Goal: Task Accomplishment & Management: Manage account settings

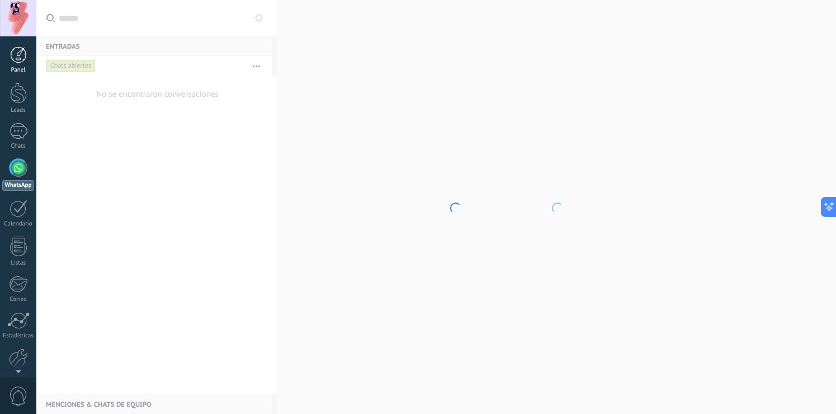
click at [23, 69] on div "Panel" at bounding box center [18, 70] width 32 height 7
click at [18, 95] on div at bounding box center [18, 93] width 17 height 21
click at [13, 14] on div at bounding box center [18, 18] width 36 height 36
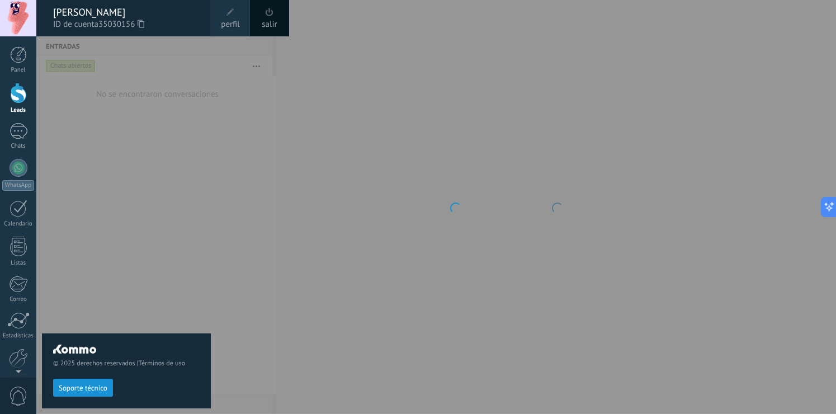
click at [347, 302] on div at bounding box center [454, 207] width 836 height 414
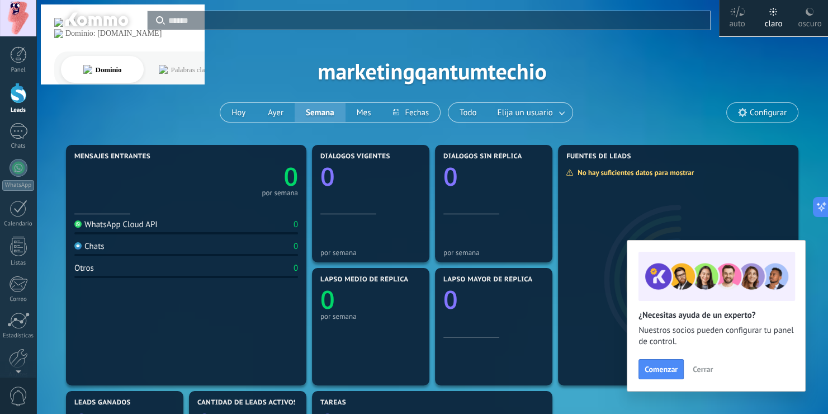
click at [134, 226] on div "WhatsApp Cloud API" at bounding box center [115, 224] width 83 height 11
click at [103, 247] on div "Chats" at bounding box center [89, 246] width 30 height 11
click at [16, 136] on div at bounding box center [19, 131] width 18 height 16
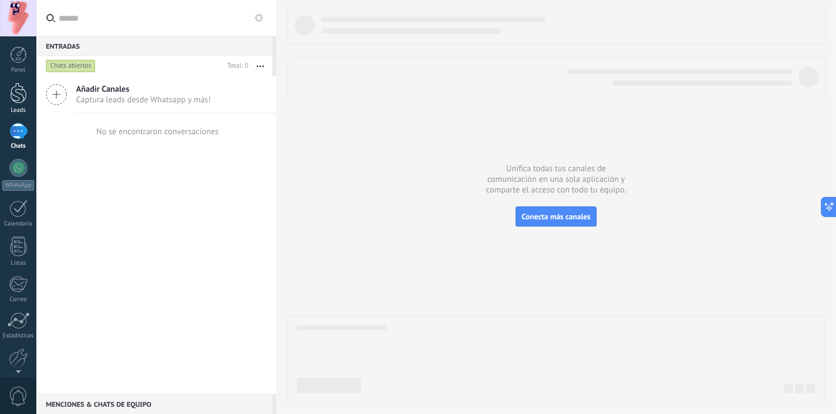
click at [17, 94] on div at bounding box center [18, 93] width 17 height 21
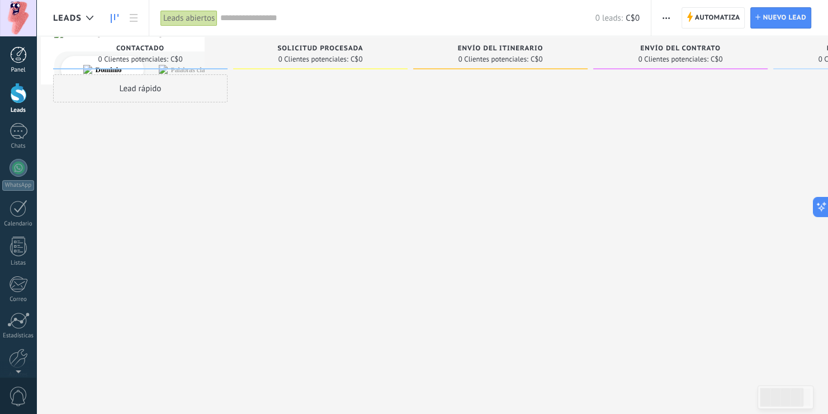
click at [22, 58] on div at bounding box center [18, 54] width 17 height 17
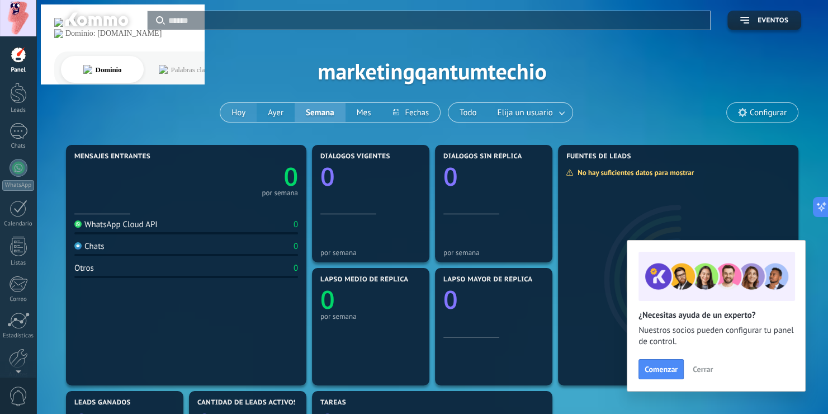
click at [238, 116] on button "Hoy" at bounding box center [238, 112] width 36 height 19
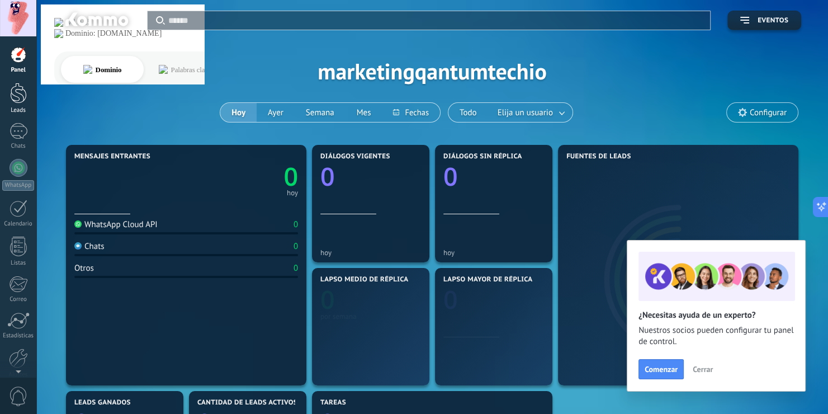
click at [13, 93] on div at bounding box center [18, 93] width 17 height 21
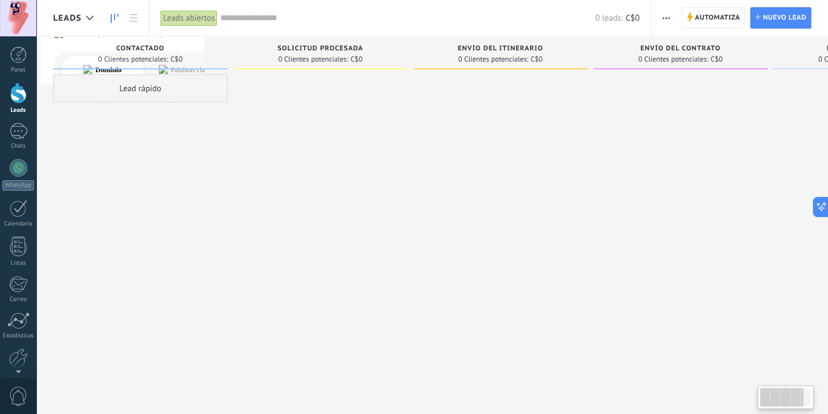
click at [143, 87] on div "Lead rápido" at bounding box center [140, 88] width 174 height 28
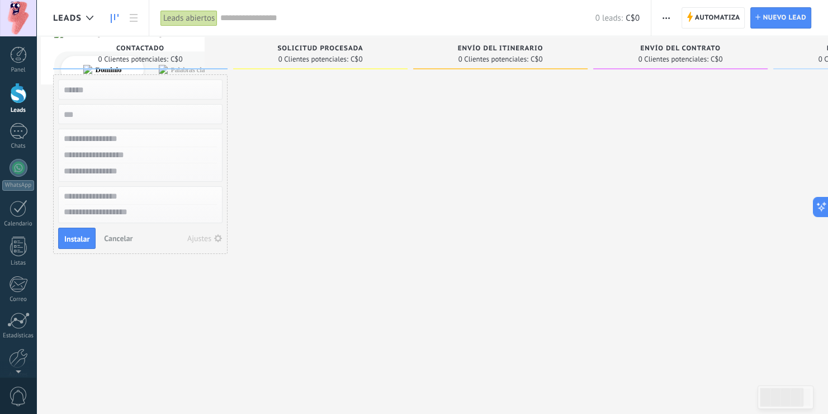
drag, startPoint x: 158, startPoint y: 87, endPoint x: 181, endPoint y: 94, distance: 23.3
click at [181, 94] on input "text" at bounding box center [139, 90] width 163 height 16
click at [131, 157] on input "text" at bounding box center [139, 155] width 163 height 16
click at [118, 210] on textarea at bounding box center [140, 213] width 163 height 16
click at [109, 132] on input "text" at bounding box center [139, 139] width 163 height 16
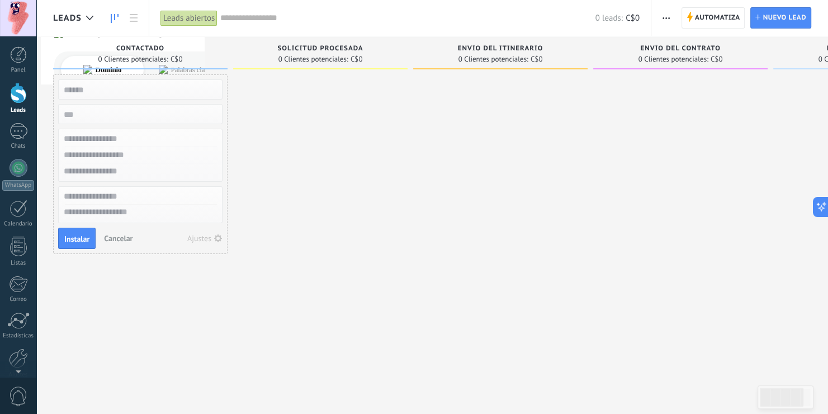
click at [112, 107] on input "numeric" at bounding box center [139, 114] width 163 height 16
click at [129, 87] on input "text" at bounding box center [139, 90] width 163 height 16
click at [279, 119] on div at bounding box center [320, 208] width 174 height 268
click at [315, 111] on div at bounding box center [320, 208] width 174 height 268
click at [476, 56] on span "0 Clientes potenciales:" at bounding box center [493, 59] width 70 height 7
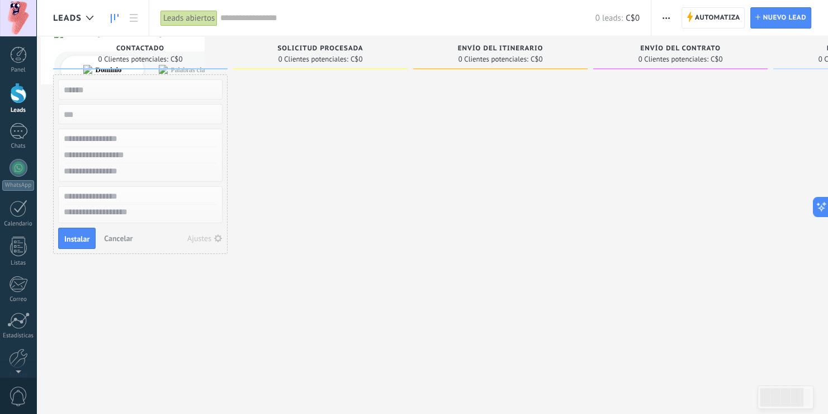
click at [514, 45] on span "Envío del itinerario" at bounding box center [501, 49] width 86 height 8
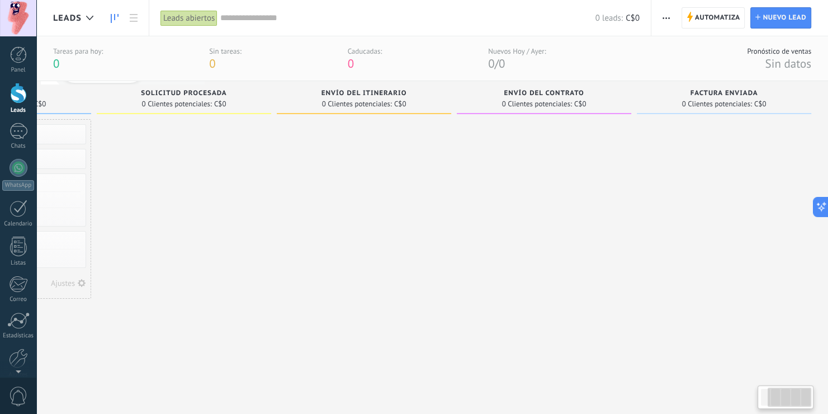
drag, startPoint x: 358, startPoint y: 240, endPoint x: 403, endPoint y: 252, distance: 46.8
click at [395, 264] on div at bounding box center [364, 253] width 174 height 268
click at [746, 46] on div "Pronóstico de ventas Sin datos" at bounding box center [773, 58] width 75 height 25
click at [711, 20] on span "Automatiza" at bounding box center [717, 18] width 45 height 20
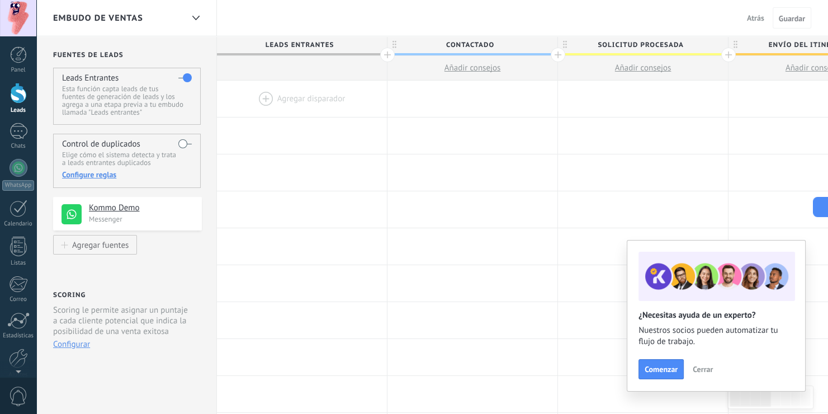
click at [264, 100] on div at bounding box center [302, 99] width 170 height 36
click at [146, 212] on h4 "Kommo Demo" at bounding box center [141, 207] width 105 height 11
click at [122, 210] on h4 "Kommo Demo" at bounding box center [141, 207] width 105 height 11
drag, startPoint x: 80, startPoint y: 214, endPoint x: 256, endPoint y: 214, distance: 176.1
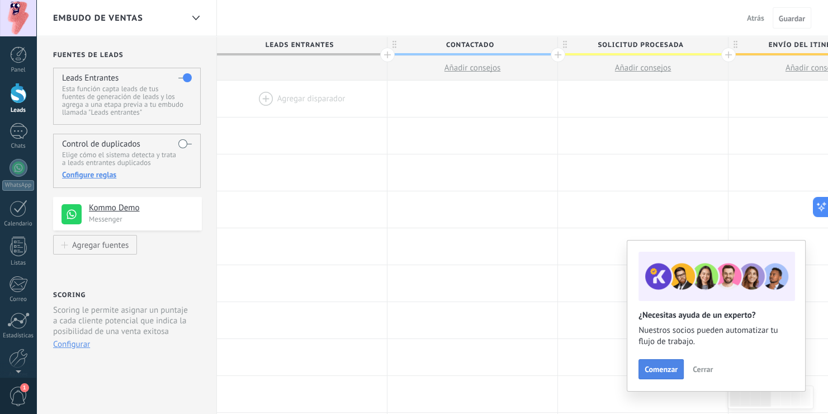
click at [673, 366] on span "Comenzar" at bounding box center [661, 369] width 33 height 8
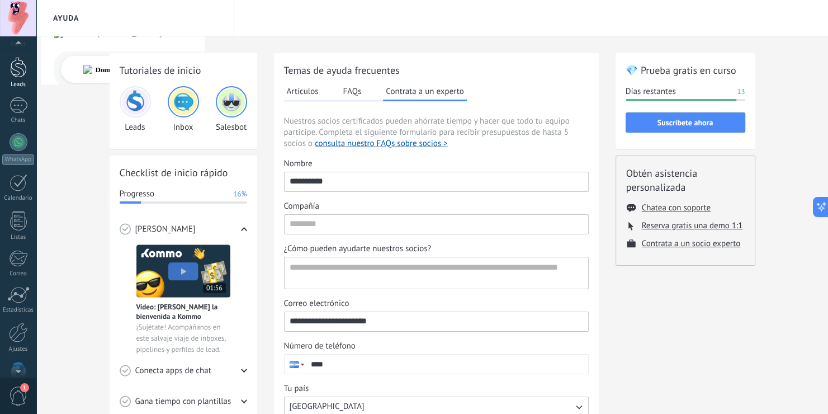
scroll to position [20, 0]
click at [20, 78] on div at bounding box center [18, 73] width 17 height 21
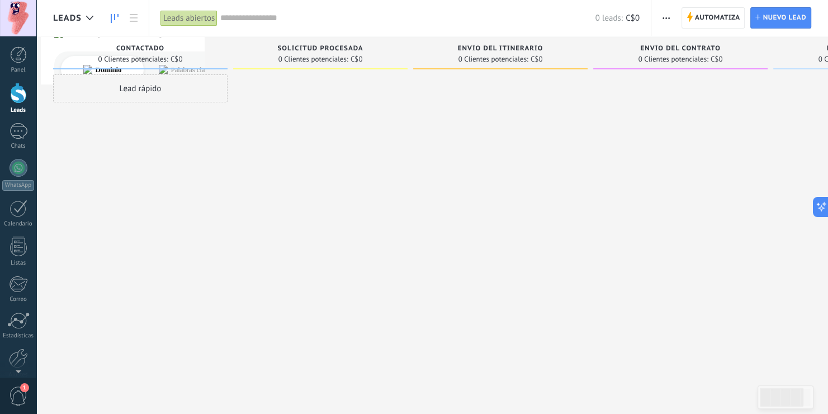
click at [198, 21] on div "Leads abiertos" at bounding box center [188, 18] width 57 height 16
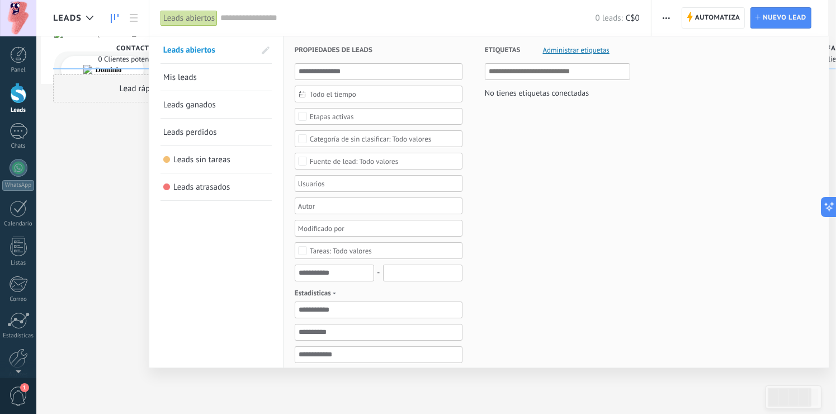
click at [87, 181] on div at bounding box center [418, 207] width 836 height 414
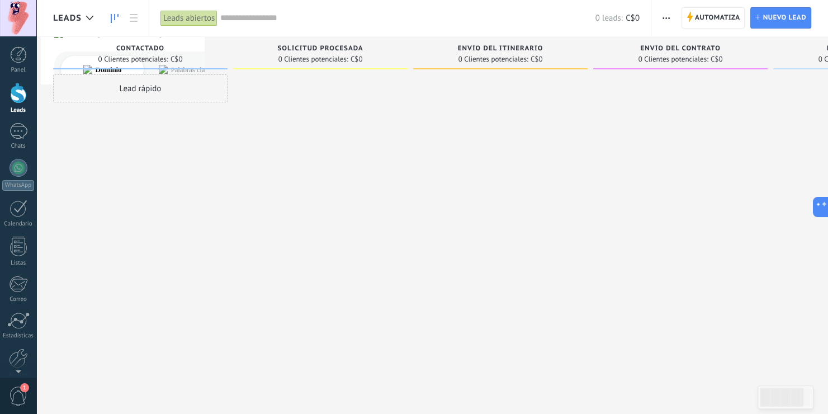
click at [72, 26] on div "Leads" at bounding box center [76, 18] width 46 height 36
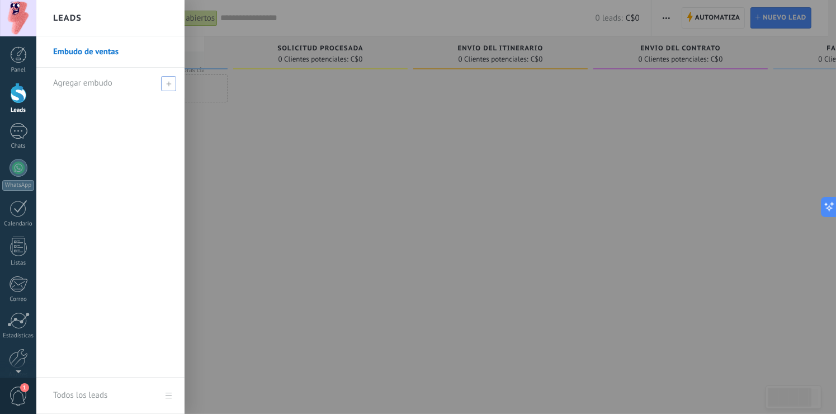
click at [91, 82] on span "Agregar embudo" at bounding box center [82, 83] width 59 height 11
click at [115, 121] on div "Embudo de ventas" at bounding box center [110, 206] width 148 height 341
click at [248, 130] on div at bounding box center [454, 207] width 836 height 414
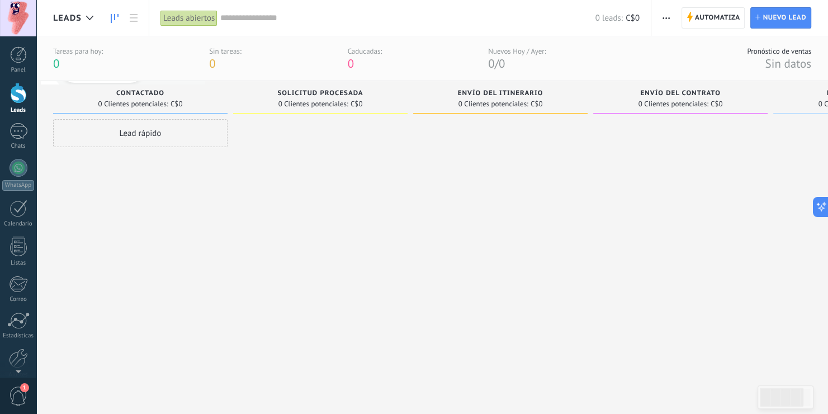
click at [115, 4] on div "Leads" at bounding box center [92, 18] width 112 height 36
click at [129, 11] on link at bounding box center [133, 18] width 19 height 22
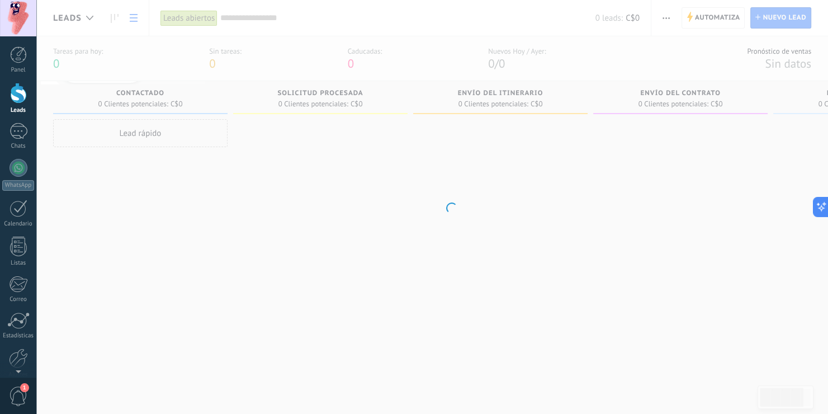
click at [158, 306] on body ".abccls-1,.abccls-2{fill-rule:evenodd}.abccls-2{fill:#fff} .abfcls-1{fill:none}…" at bounding box center [414, 207] width 828 height 414
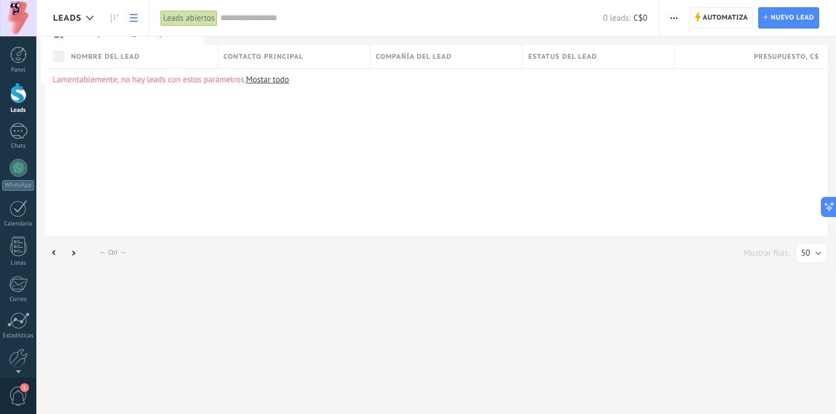
click at [17, 100] on div at bounding box center [18, 93] width 17 height 21
click at [15, 12] on div at bounding box center [18, 18] width 36 height 36
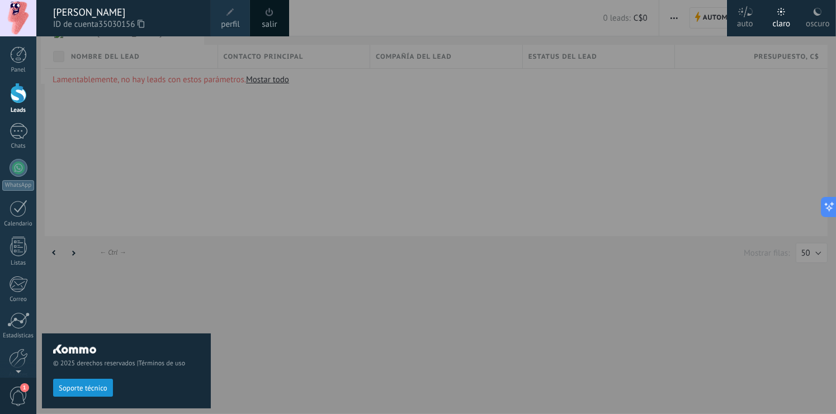
click at [271, 24] on link "salir" at bounding box center [269, 24] width 15 height 12
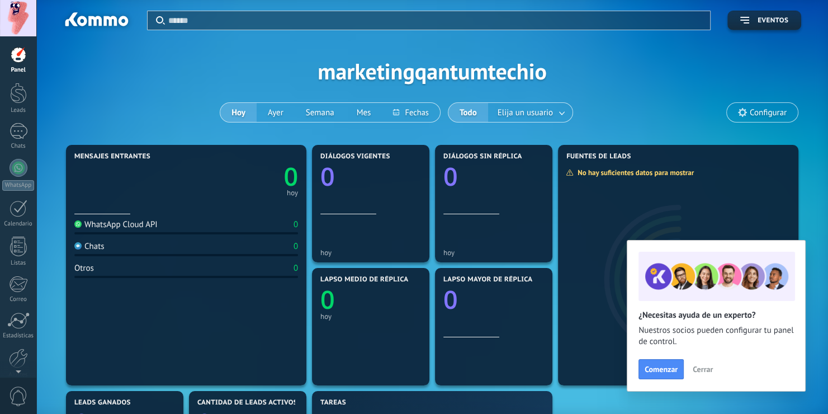
click at [705, 366] on span "Cerrar" at bounding box center [703, 369] width 20 height 8
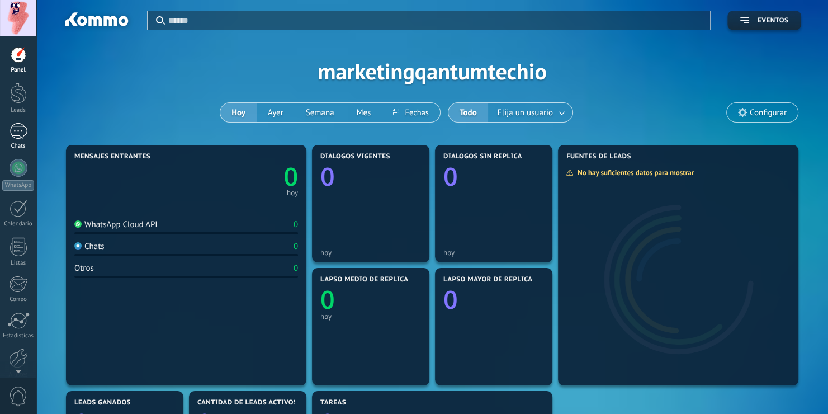
click at [23, 145] on div "Chats" at bounding box center [18, 146] width 32 height 7
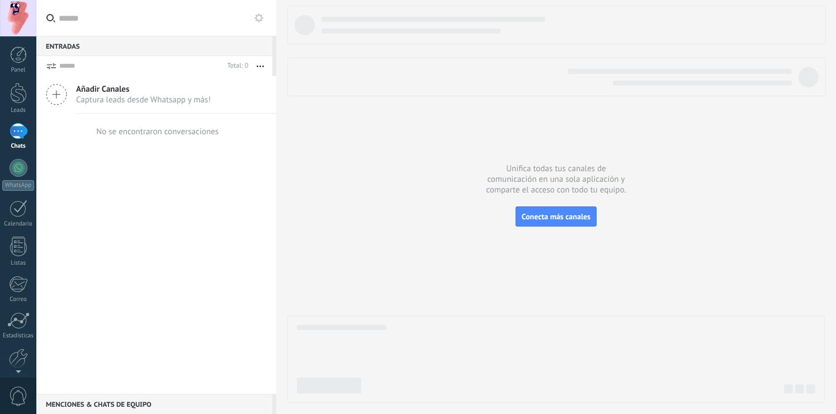
click at [62, 98] on icon at bounding box center [56, 94] width 21 height 21
click at [56, 98] on icon at bounding box center [56, 94] width 21 height 21
click at [119, 104] on span "Captura leads desde Whatsapp y más!" at bounding box center [143, 99] width 135 height 11
click at [73, 92] on div "Añadir Canales Captura leads desde Whatsapp y más!" at bounding box center [156, 94] width 240 height 37
click at [0, 0] on link "Plantillas" at bounding box center [0, 0] width 0 height 0
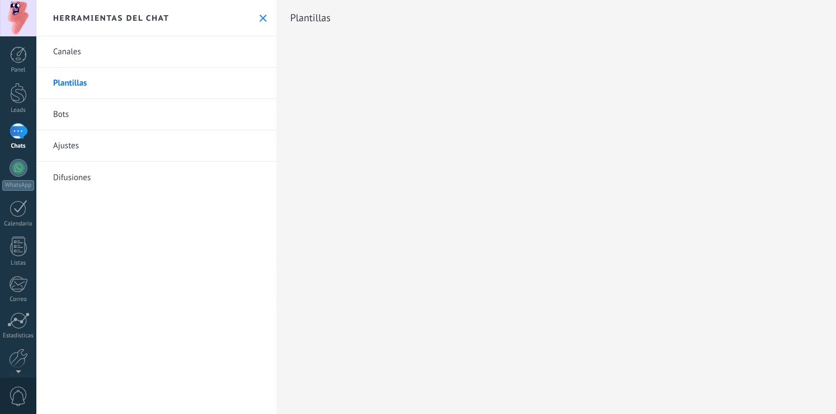
click at [82, 79] on link "Plantillas" at bounding box center [156, 83] width 240 height 31
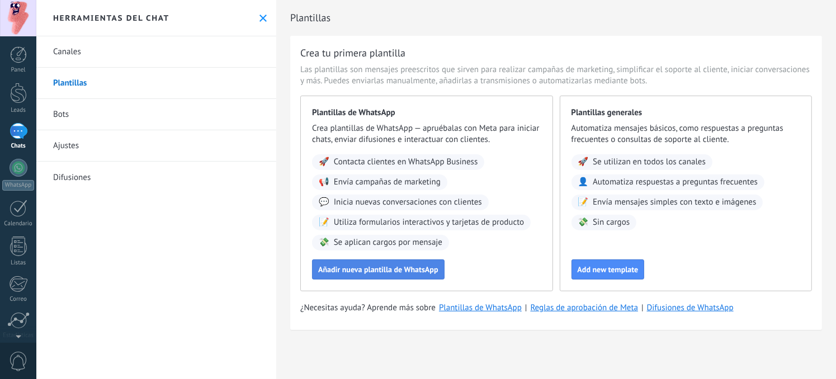
click at [413, 273] on span "Añadir nueva plantilla de WhatsApp" at bounding box center [378, 270] width 120 height 8
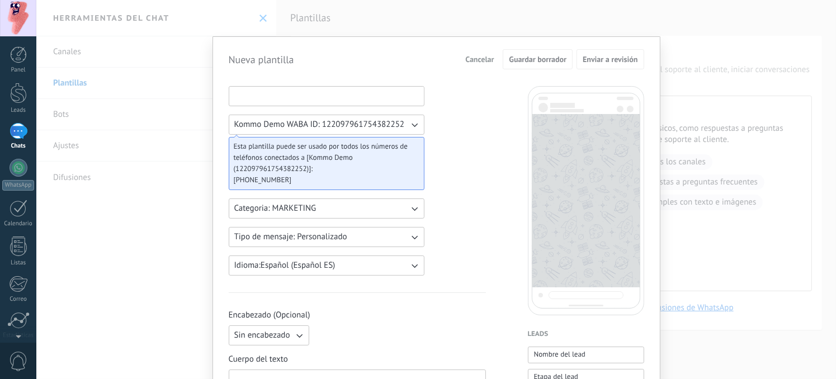
click at [346, 102] on input at bounding box center [326, 96] width 195 height 18
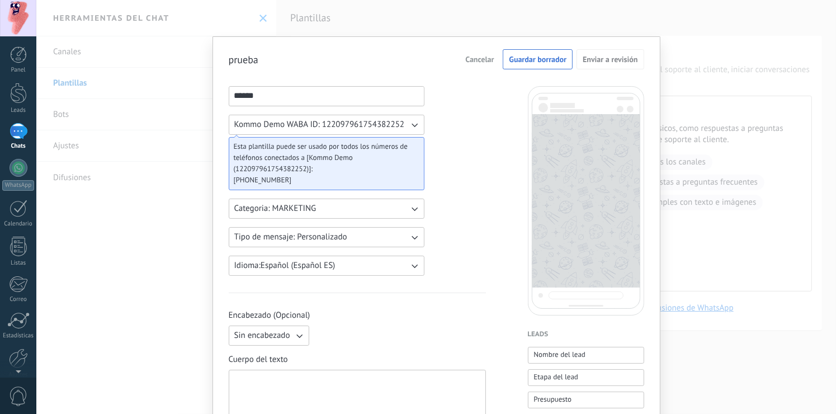
type input "******"
click at [399, 213] on button "Categoria: MARKETING" at bounding box center [327, 208] width 196 height 20
click at [399, 213] on li "UTILITY" at bounding box center [323, 208] width 202 height 19
click at [398, 247] on div "****** Kommo Demo WABA ID: 122097961754382252 Esta plantilla puede ser usado po…" at bounding box center [327, 181] width 196 height 190
click at [399, 240] on button "Tipo de mensaje: Personalizado" at bounding box center [327, 237] width 196 height 20
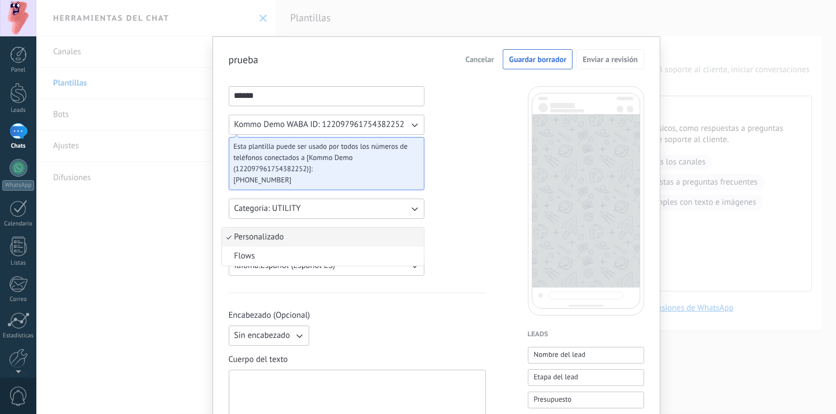
click at [399, 240] on li "Personalizado" at bounding box center [323, 237] width 202 height 19
click at [339, 163] on span "Esta plantilla puede ser usado por todos los números de teléfonos conectados a …" at bounding box center [322, 158] width 177 height 34
click at [304, 158] on span "Esta plantilla puede ser usado por todos los números de teléfonos conectados a …" at bounding box center [322, 158] width 177 height 34
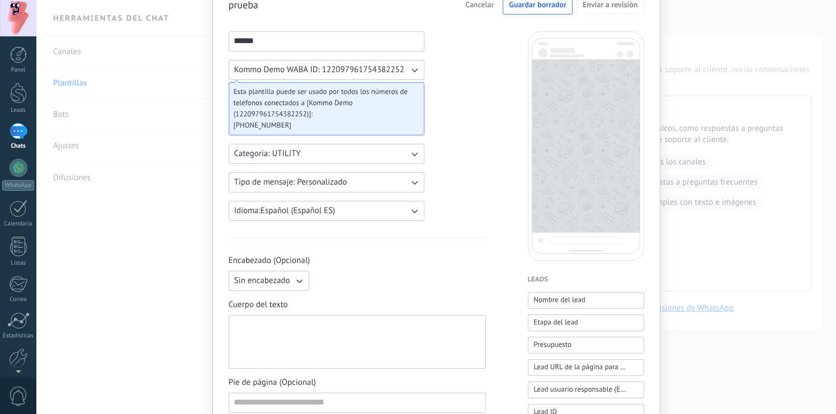
scroll to position [168, 0]
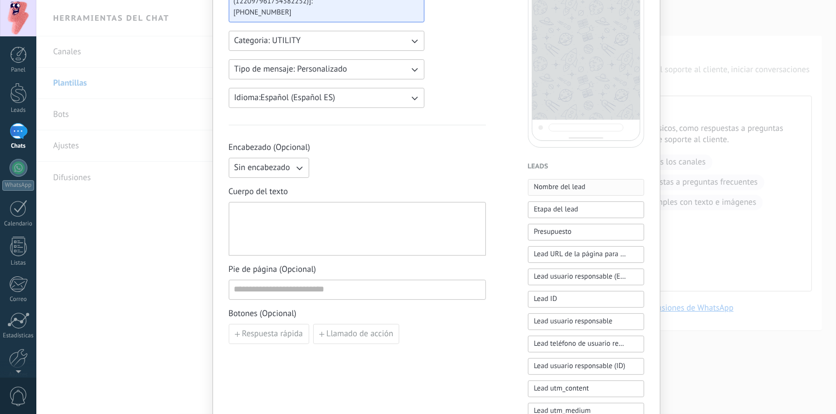
click at [560, 184] on span "Nombre del lead" at bounding box center [560, 186] width 52 height 11
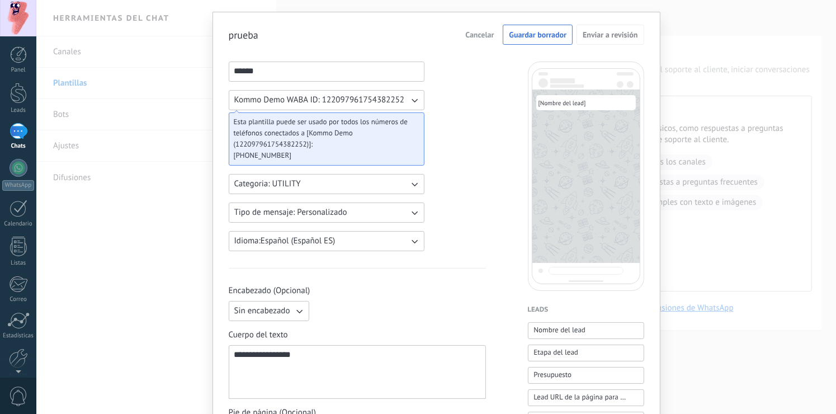
scroll to position [0, 0]
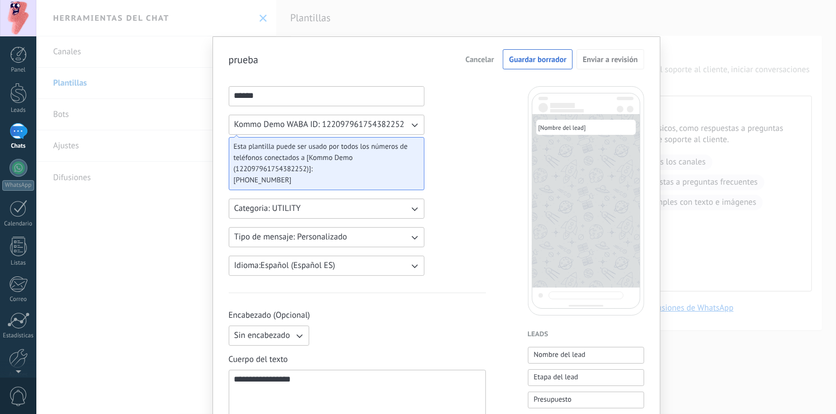
drag, startPoint x: 576, startPoint y: 208, endPoint x: 550, endPoint y: 206, distance: 26.9
click at [554, 207] on div "[ Nombre del lead ]" at bounding box center [586, 200] width 116 height 229
click at [539, 63] on span "Guardar borrador" at bounding box center [538, 59] width 58 height 8
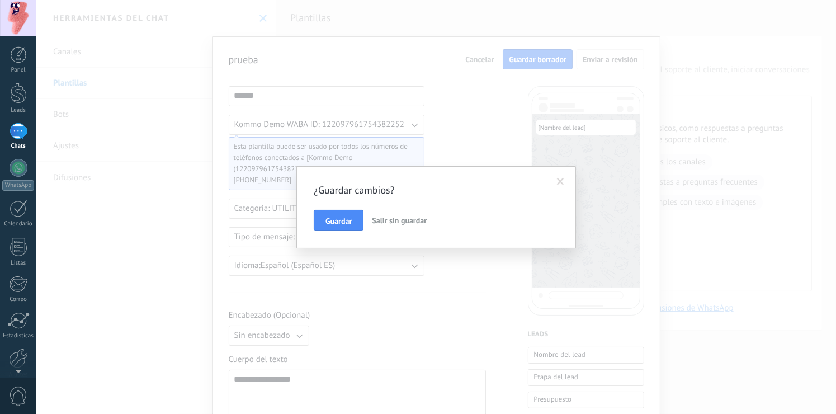
drag, startPoint x: 352, startPoint y: 220, endPoint x: 349, endPoint y: 213, distance: 8.0
click at [350, 220] on button "Guardar" at bounding box center [339, 220] width 50 height 21
click at [392, 216] on span "Salir sin guardar" at bounding box center [399, 220] width 55 height 10
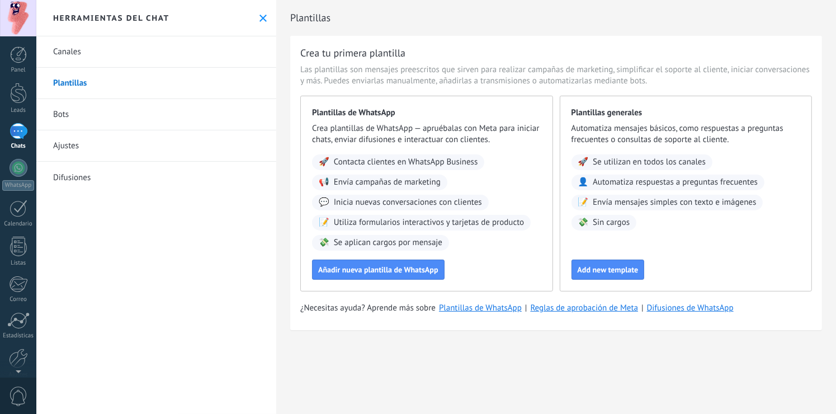
click at [61, 123] on link "Bots" at bounding box center [156, 114] width 240 height 31
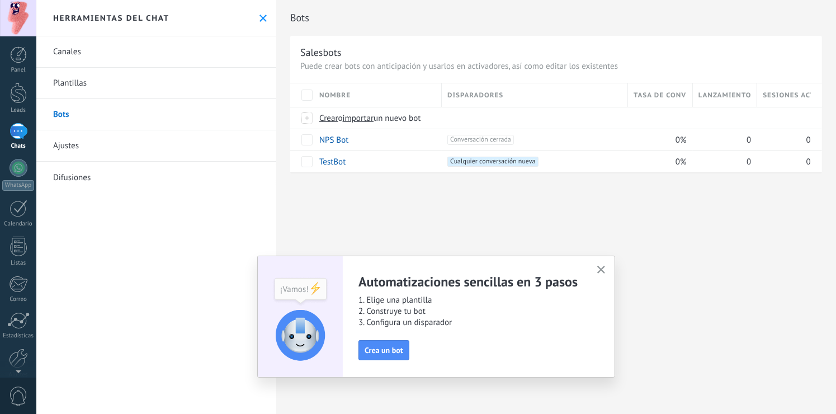
click at [610, 267] on div "Automatizaciones sencillas en 3 pasos 1. Elige una plantilla 2. Construye tu bo…" at bounding box center [436, 317] width 358 height 122
click at [605, 266] on icon "button" at bounding box center [601, 270] width 8 height 8
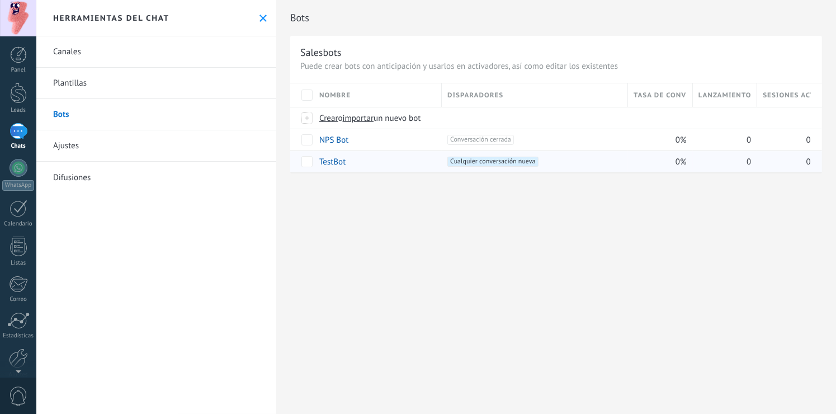
click at [332, 161] on link "TestBot" at bounding box center [332, 162] width 26 height 11
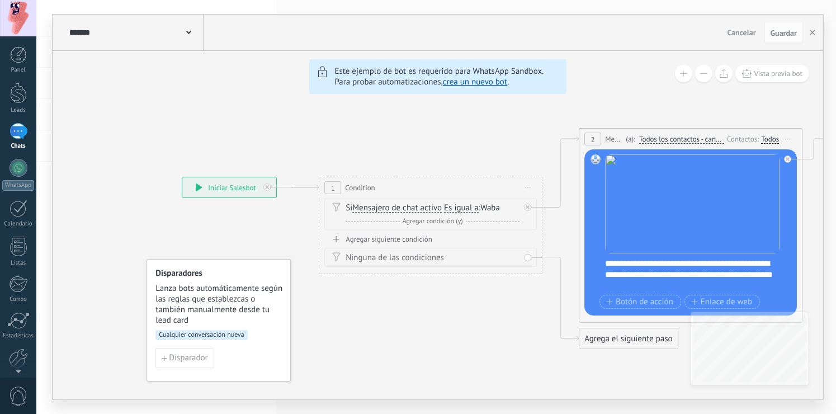
click at [477, 83] on link "crea un nuevo bot" at bounding box center [475, 82] width 64 height 11
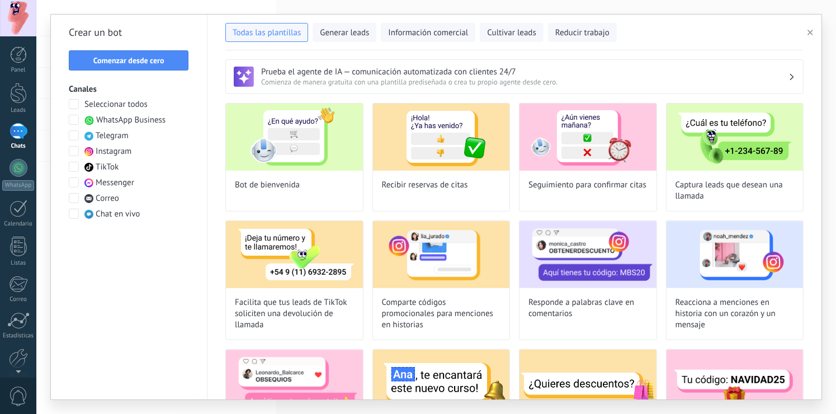
click at [75, 122] on span at bounding box center [74, 120] width 10 height 10
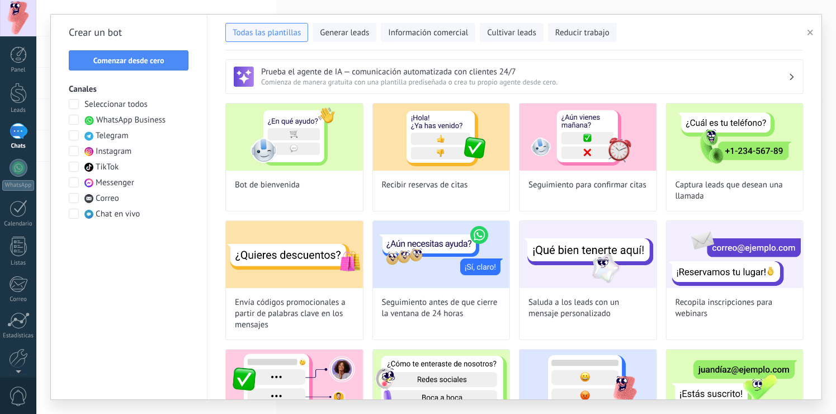
click at [75, 122] on span at bounding box center [74, 120] width 10 height 10
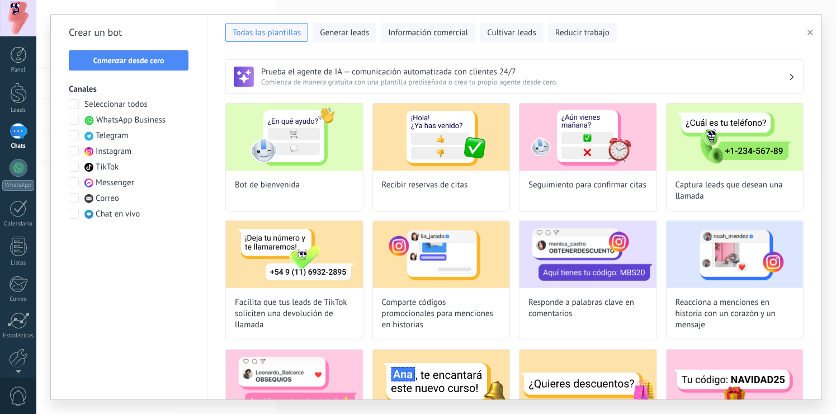
click at [75, 122] on span at bounding box center [74, 120] width 10 height 10
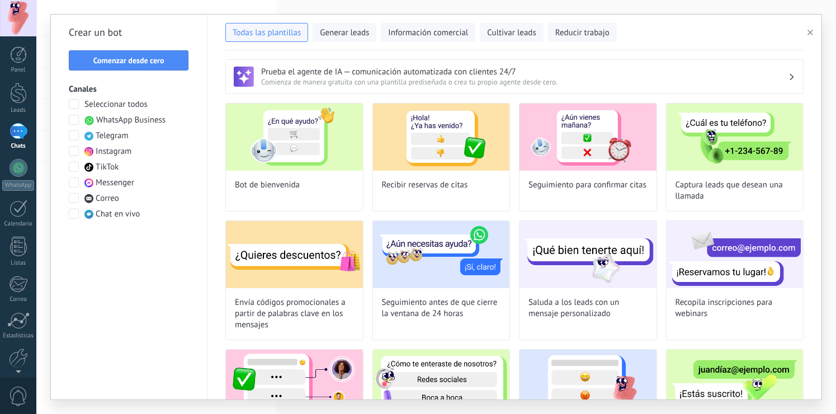
click at [78, 118] on span at bounding box center [74, 120] width 10 height 10
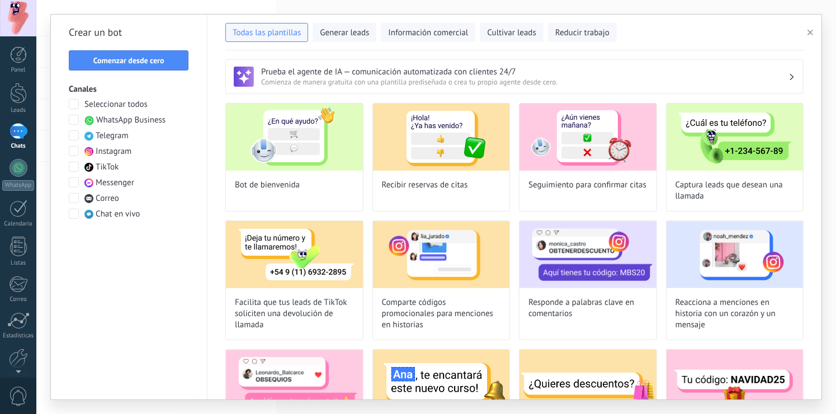
click at [78, 133] on span at bounding box center [74, 135] width 10 height 10
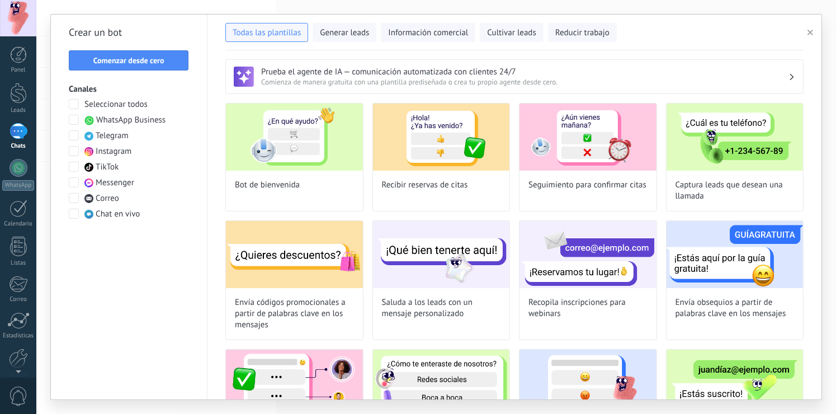
click at [78, 133] on span at bounding box center [74, 135] width 10 height 10
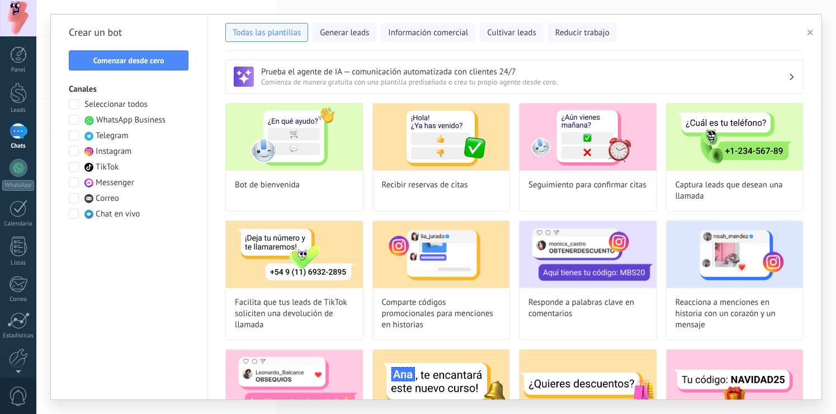
click at [79, 121] on div at bounding box center [74, 120] width 11 height 11
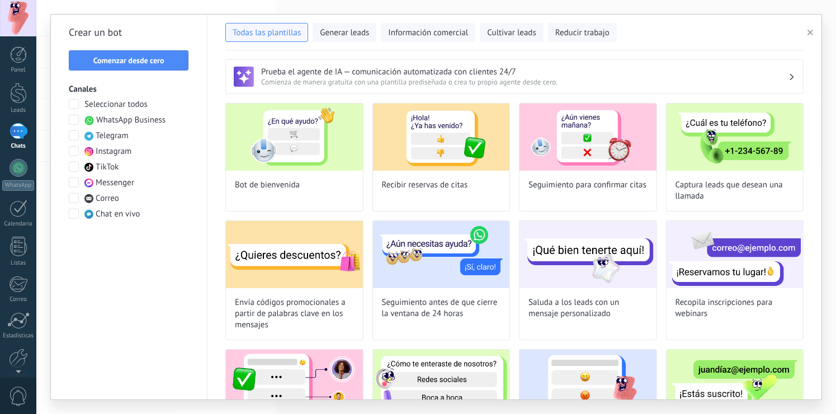
click at [79, 121] on div at bounding box center [74, 120] width 11 height 11
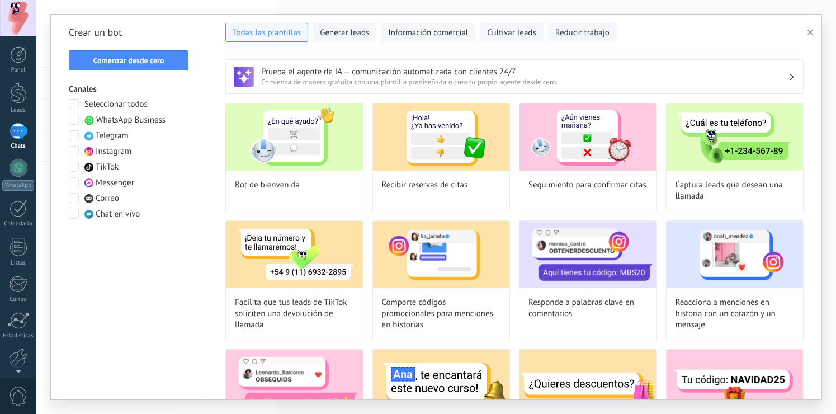
click at [78, 137] on span at bounding box center [74, 135] width 10 height 10
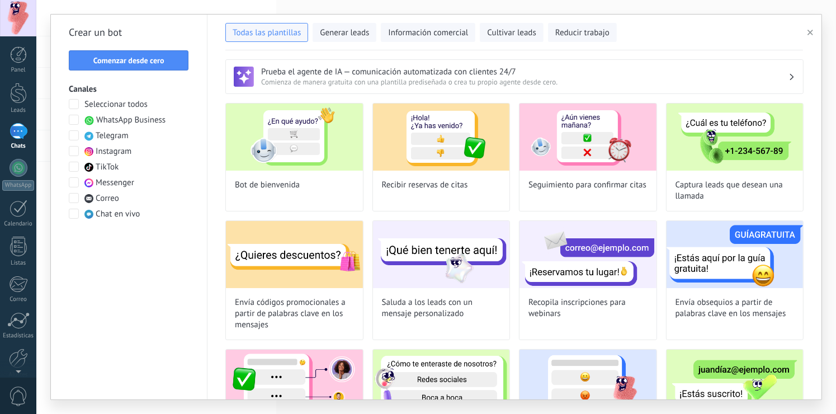
click at [77, 137] on span at bounding box center [74, 135] width 10 height 10
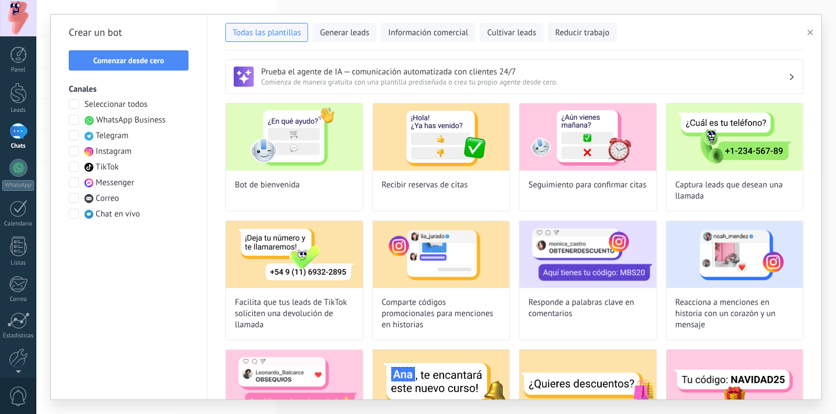
click at [77, 122] on span at bounding box center [74, 120] width 10 height 10
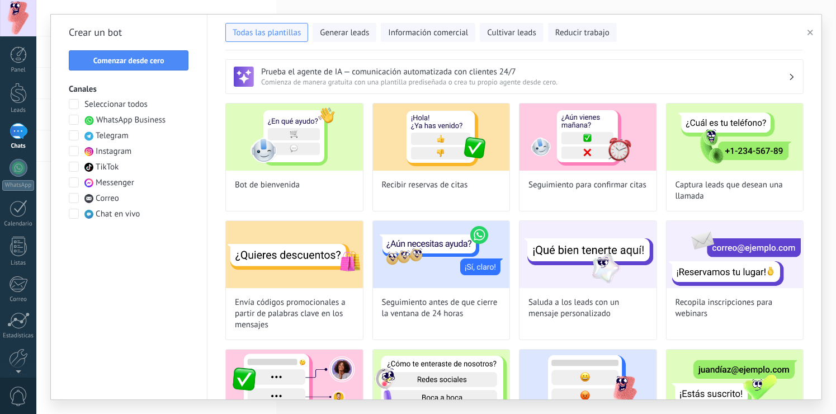
click at [277, 162] on img at bounding box center [294, 136] width 137 height 67
type input "**********"
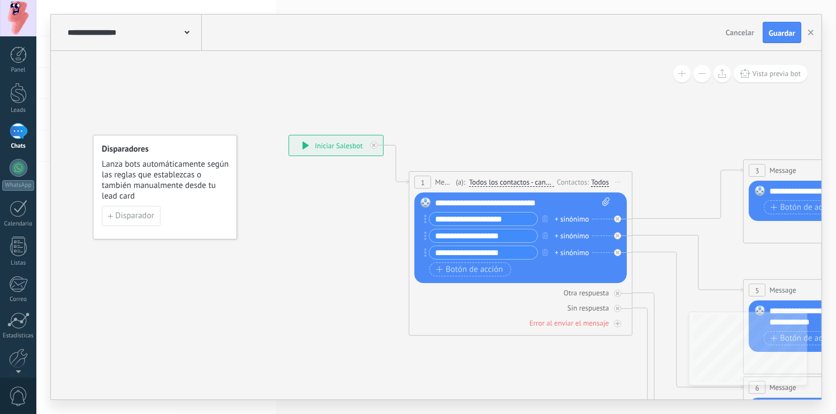
click at [300, 140] on div "**********" at bounding box center [336, 145] width 94 height 20
click at [553, 321] on div "Error al enviar el mensaje" at bounding box center [568, 323] width 79 height 10
click at [299, 146] on div "**********" at bounding box center [336, 145] width 94 height 20
click at [527, 179] on span "Todos los contactos - canales seleccionados" at bounding box center [511, 182] width 85 height 9
click at [527, 179] on button "Todos los contactos - canales seleccionados" at bounding box center [533, 182] width 140 height 20
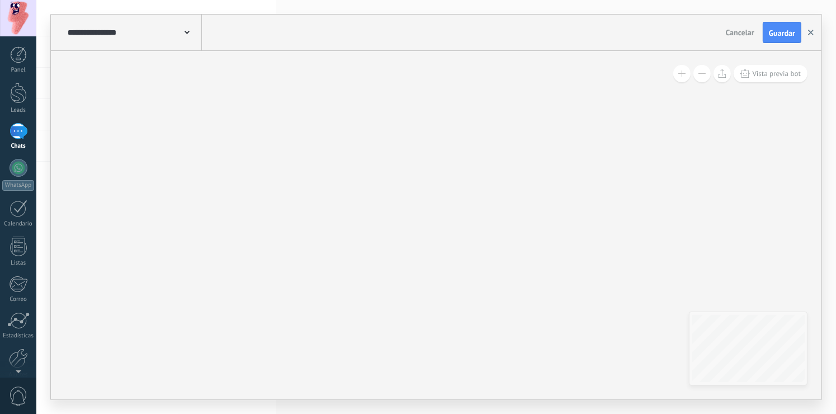
click at [809, 36] on button "button" at bounding box center [810, 32] width 17 height 21
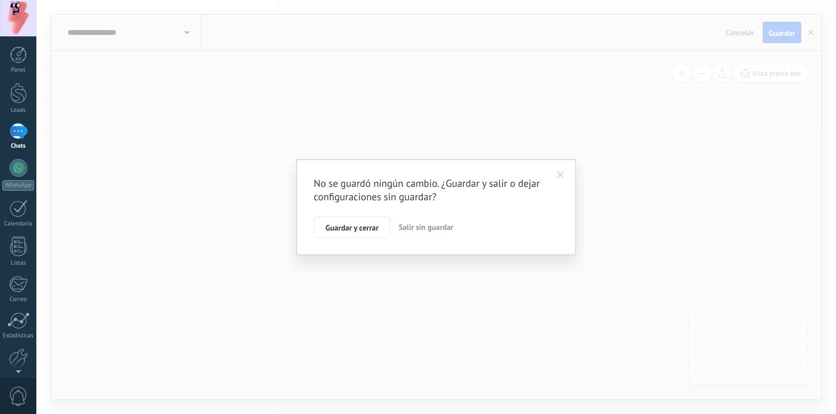
click at [400, 225] on span "Salir sin guardar" at bounding box center [426, 227] width 55 height 10
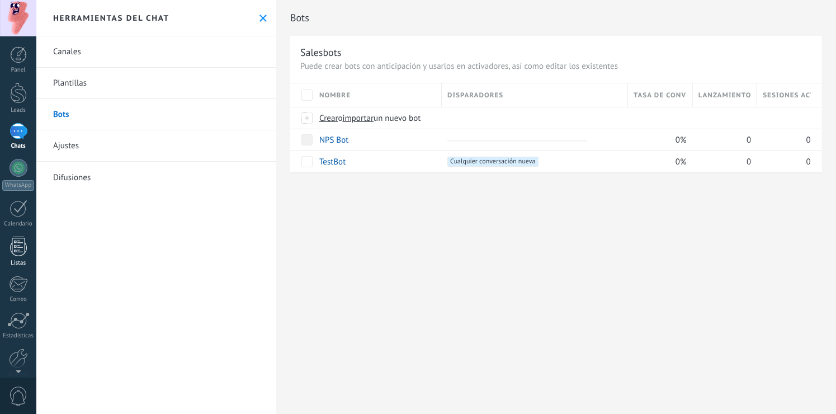
click at [13, 244] on div at bounding box center [18, 246] width 17 height 20
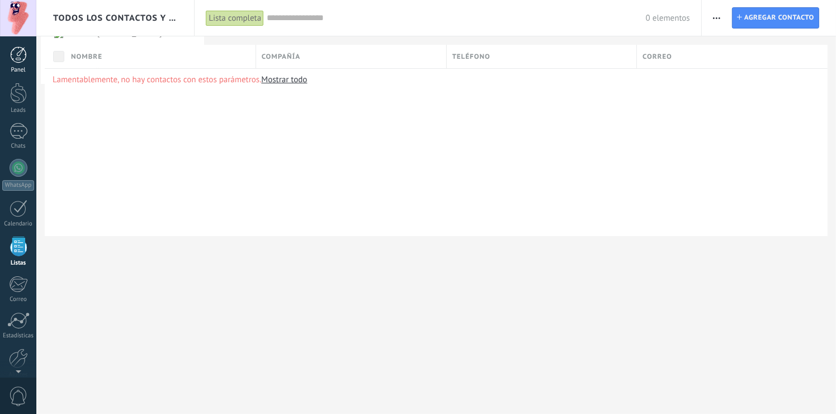
click at [17, 63] on div at bounding box center [18, 54] width 17 height 17
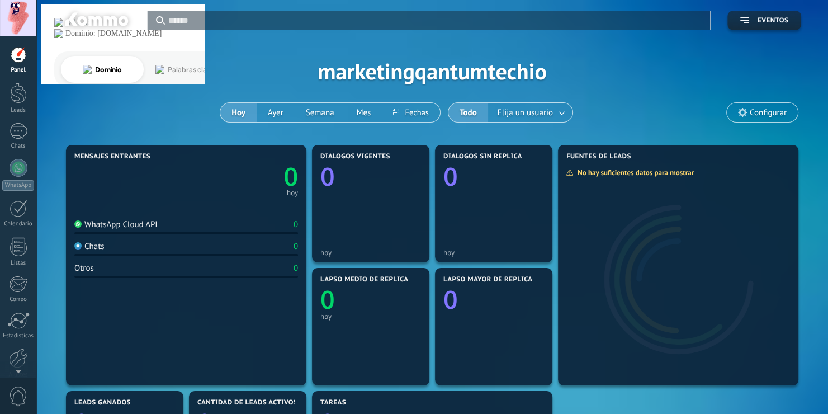
click at [755, 103] on span "Configurar" at bounding box center [762, 112] width 71 height 19
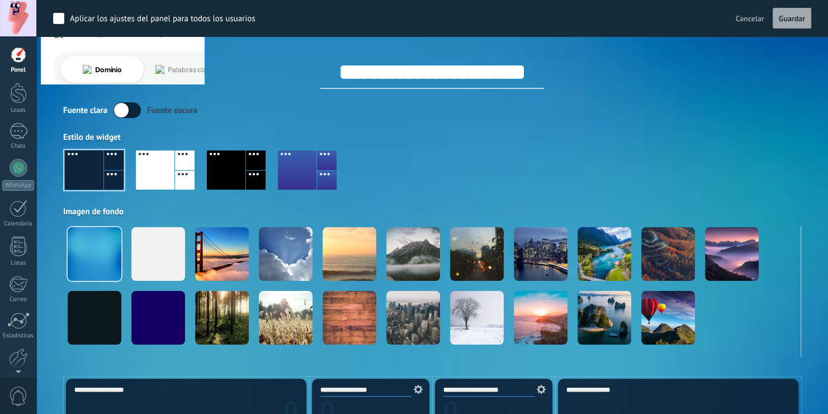
click at [124, 107] on label at bounding box center [126, 110] width 27 height 16
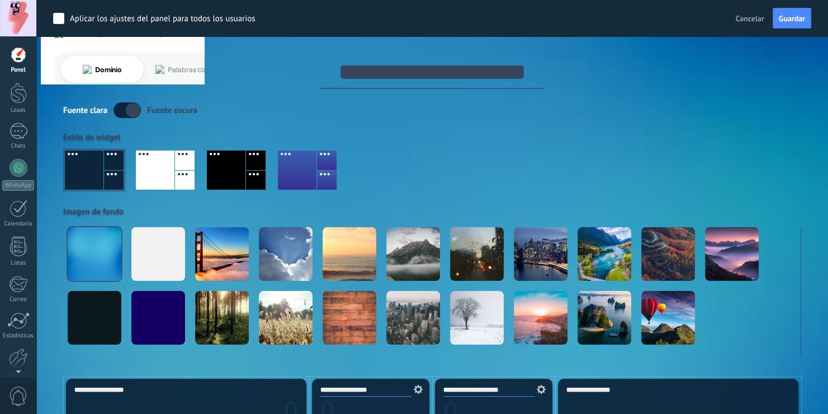
click at [129, 116] on label at bounding box center [126, 110] width 27 height 16
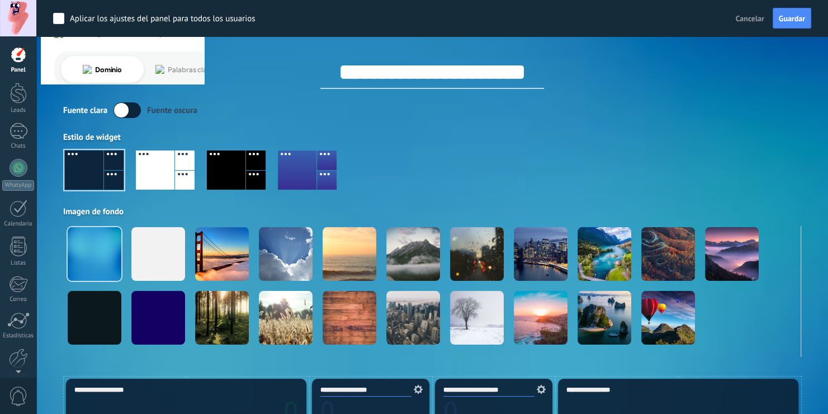
click at [117, 115] on label at bounding box center [126, 110] width 27 height 16
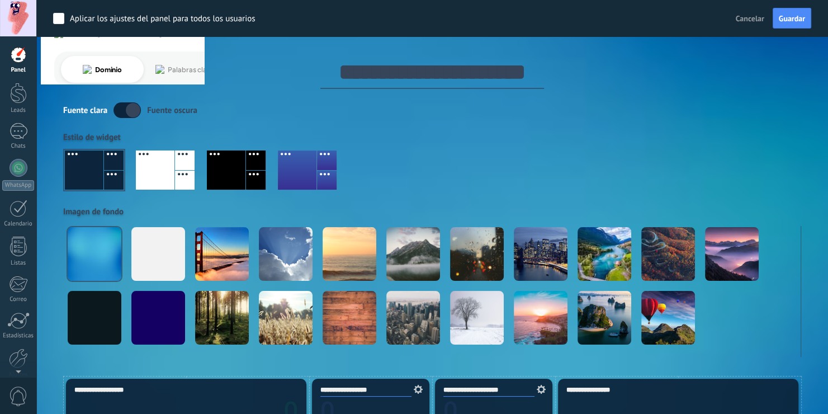
click at [121, 112] on label at bounding box center [126, 110] width 27 height 16
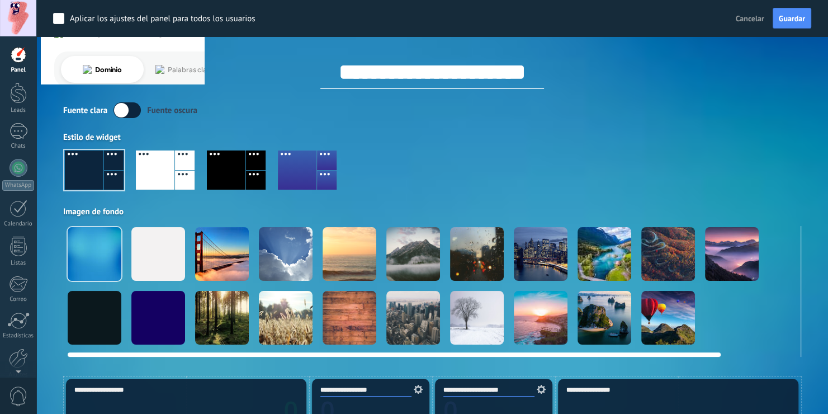
click at [156, 248] on div at bounding box center [158, 254] width 54 height 54
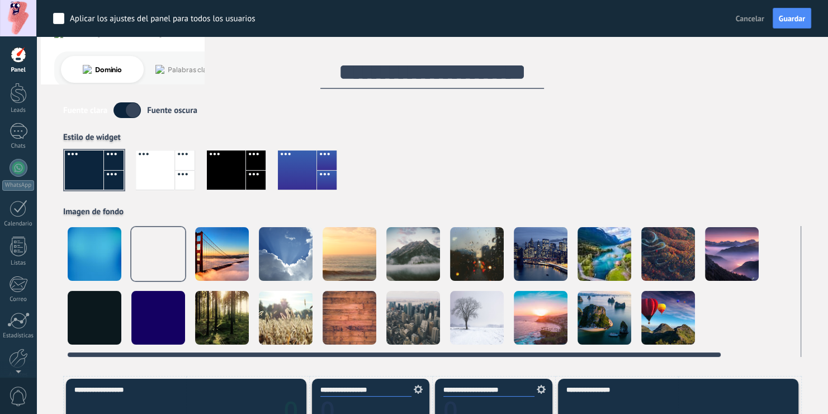
click at [286, 253] on div at bounding box center [286, 254] width 54 height 54
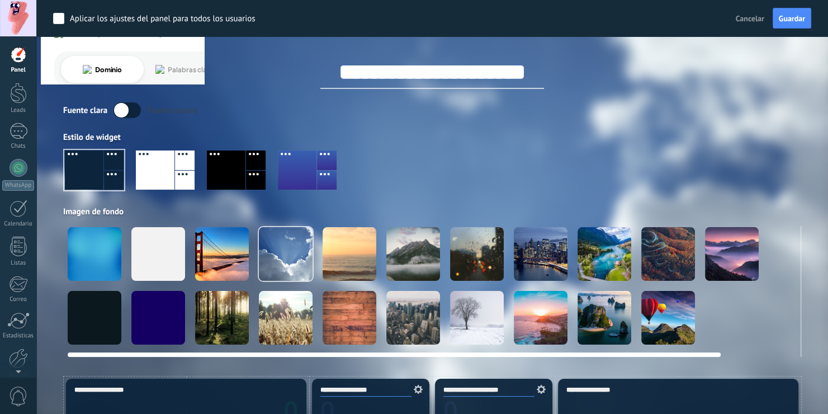
click at [778, 308] on video at bounding box center [796, 318] width 54 height 54
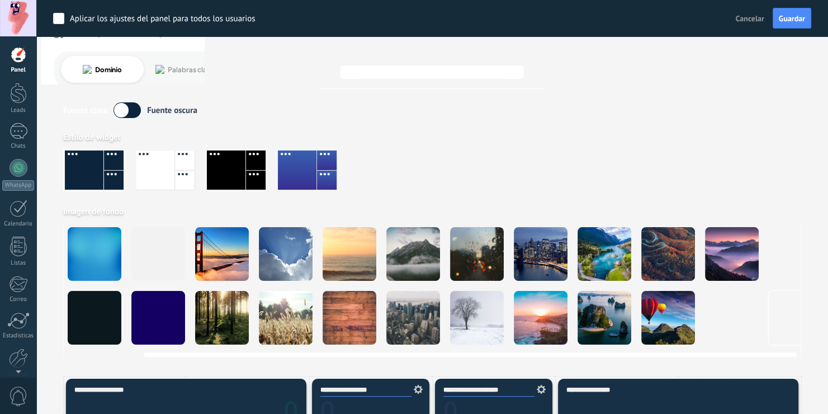
scroll to position [0, 86]
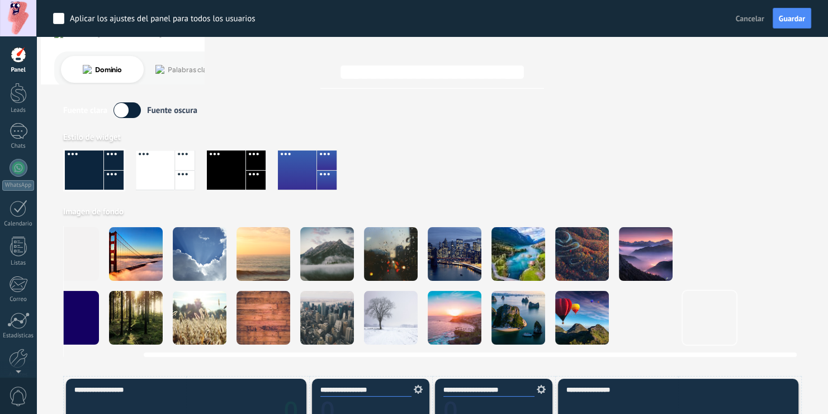
drag, startPoint x: 685, startPoint y: 353, endPoint x: 760, endPoint y: 318, distance: 83.0
click at [796, 329] on div at bounding box center [432, 291] width 738 height 131
click at [224, 177] on div at bounding box center [226, 169] width 39 height 39
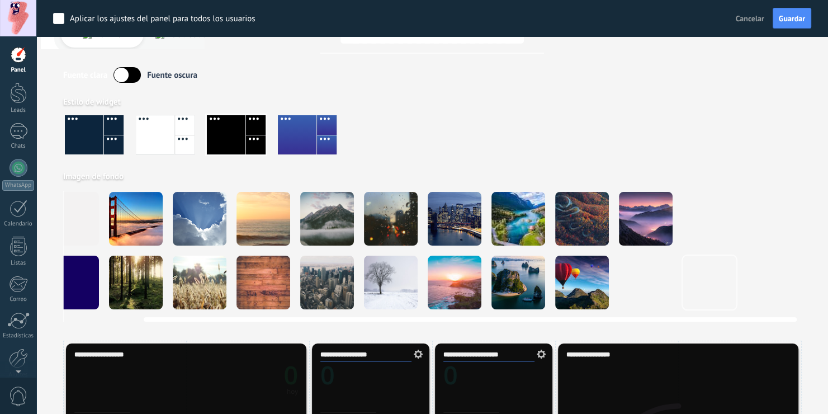
scroll to position [0, 0]
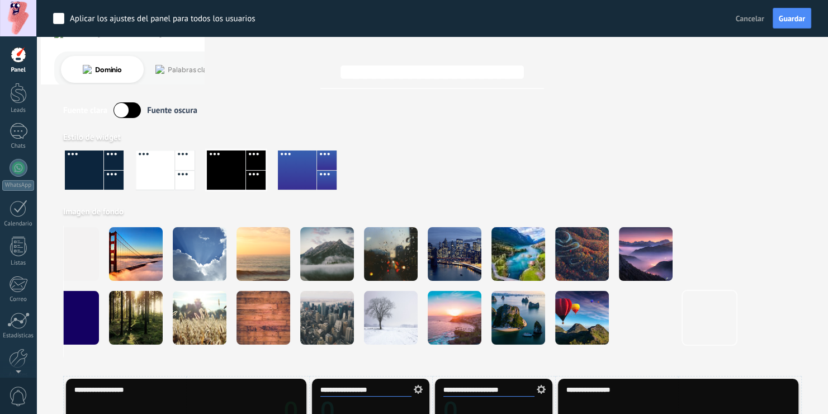
click at [117, 115] on label at bounding box center [126, 110] width 27 height 16
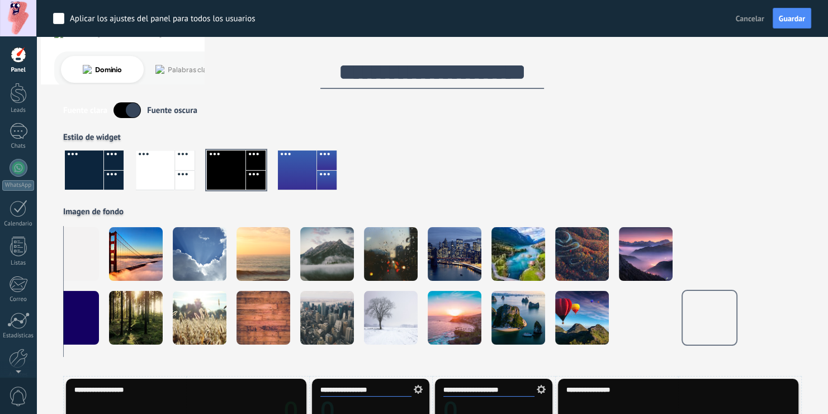
click at [117, 115] on label at bounding box center [126, 110] width 27 height 16
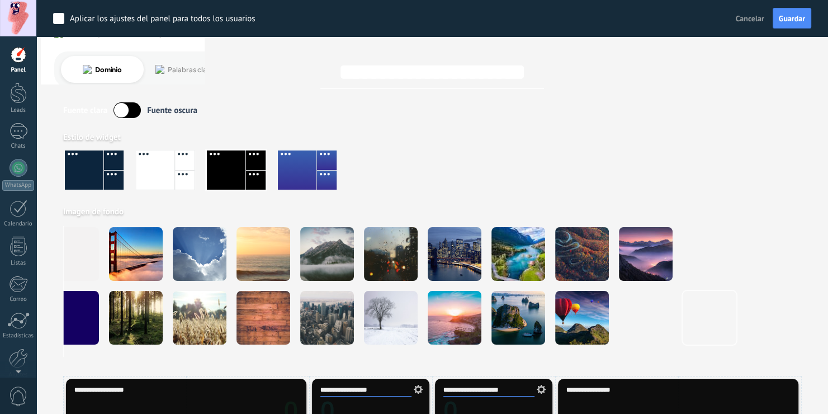
click at [267, 165] on div at bounding box center [432, 175] width 738 height 64
click at [294, 167] on div at bounding box center [297, 169] width 39 height 39
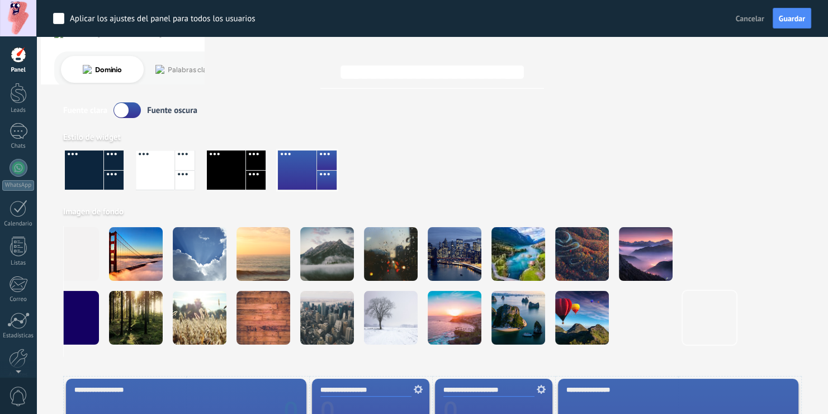
click at [245, 178] on div at bounding box center [226, 169] width 39 height 39
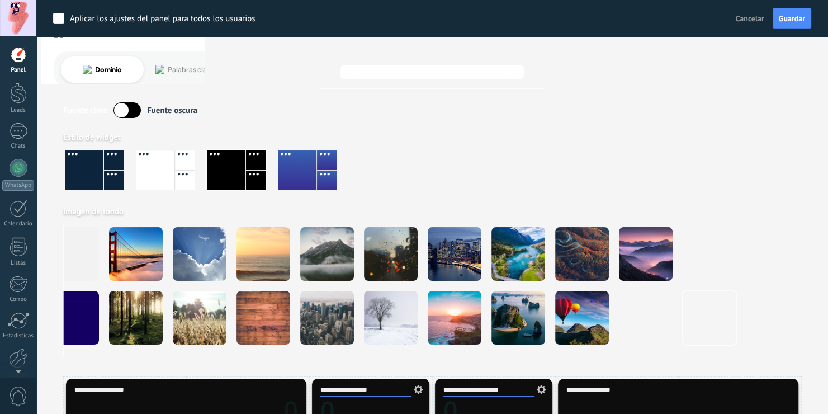
drag, startPoint x: 189, startPoint y: 172, endPoint x: 171, endPoint y: 168, distance: 18.3
click at [186, 172] on div at bounding box center [185, 181] width 20 height 20
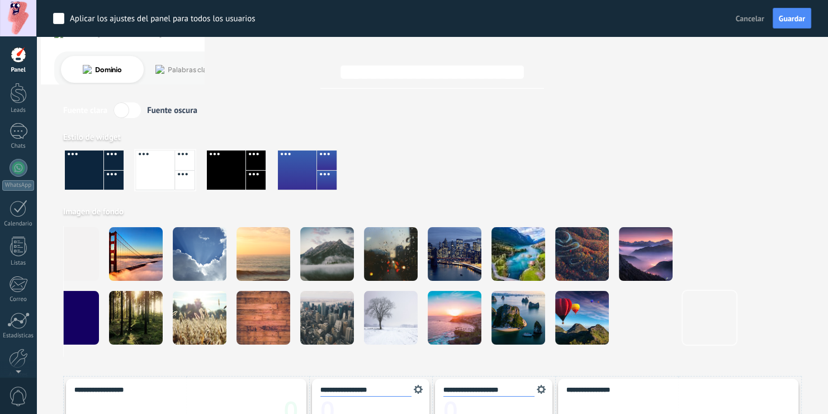
click at [98, 173] on div at bounding box center [84, 169] width 39 height 39
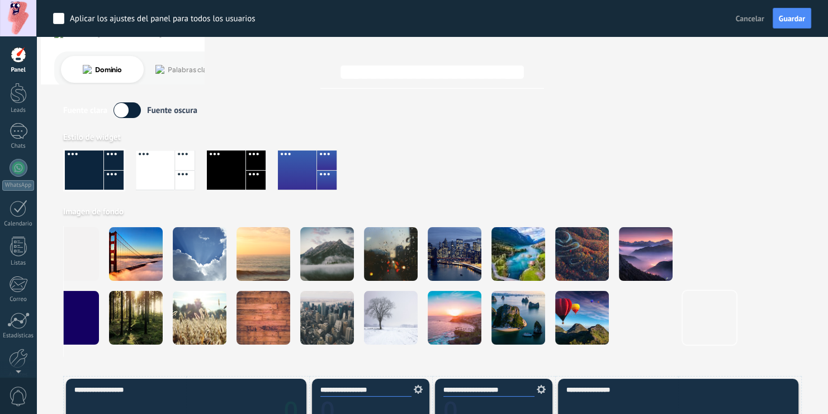
click at [241, 174] on div at bounding box center [226, 169] width 39 height 39
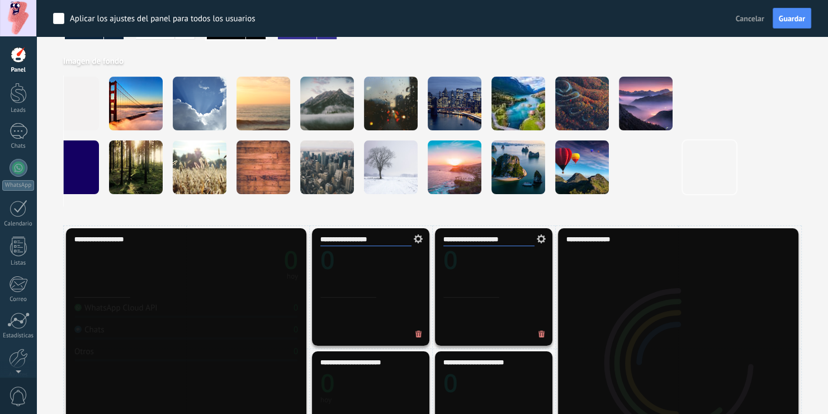
scroll to position [112, 0]
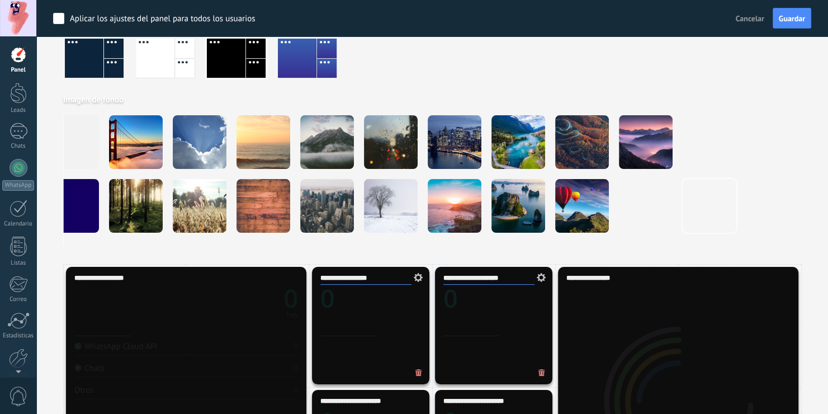
click at [281, 63] on div at bounding box center [297, 58] width 39 height 39
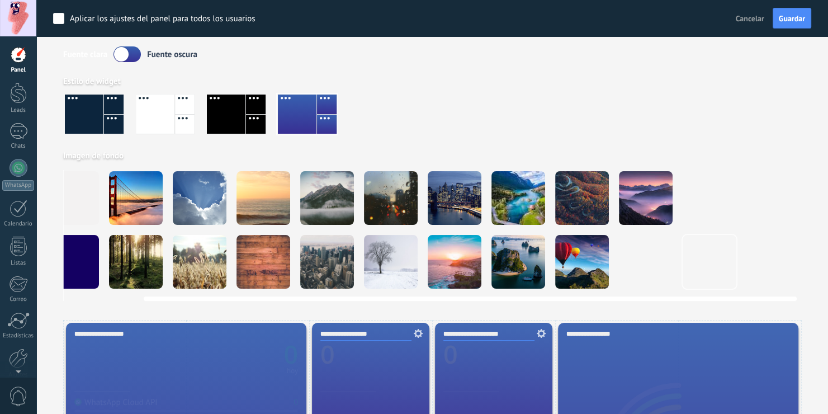
scroll to position [0, 86]
click at [197, 176] on div at bounding box center [200, 198] width 54 height 54
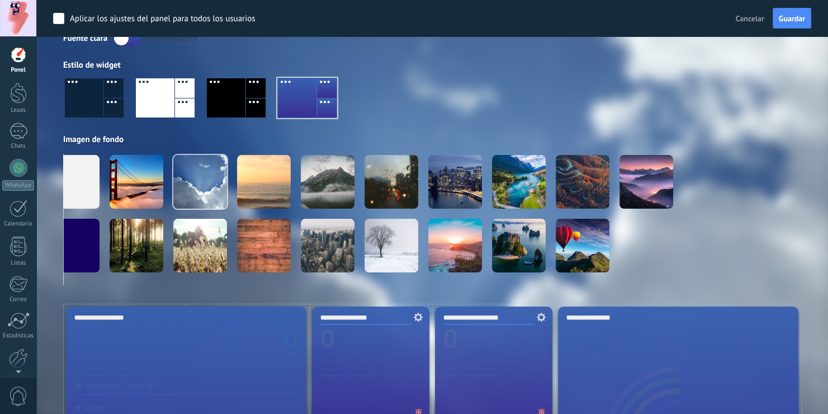
scroll to position [56, 0]
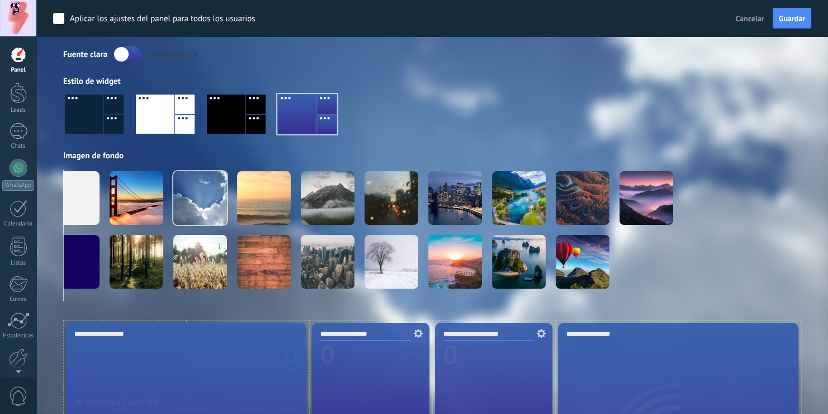
click at [93, 120] on div at bounding box center [84, 113] width 39 height 39
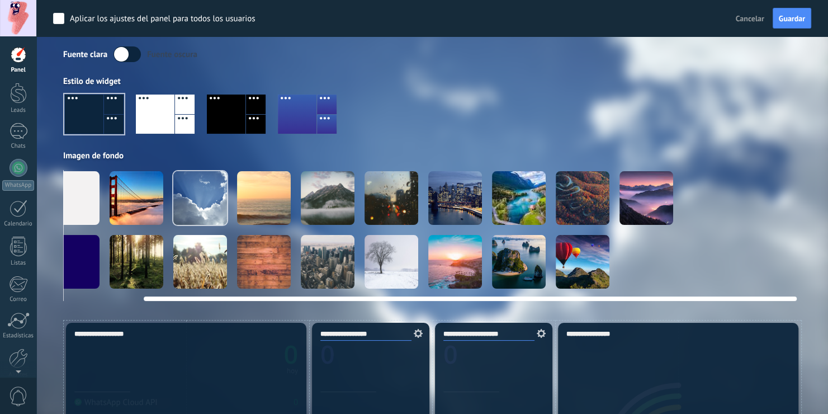
click at [402, 249] on div at bounding box center [392, 262] width 54 height 54
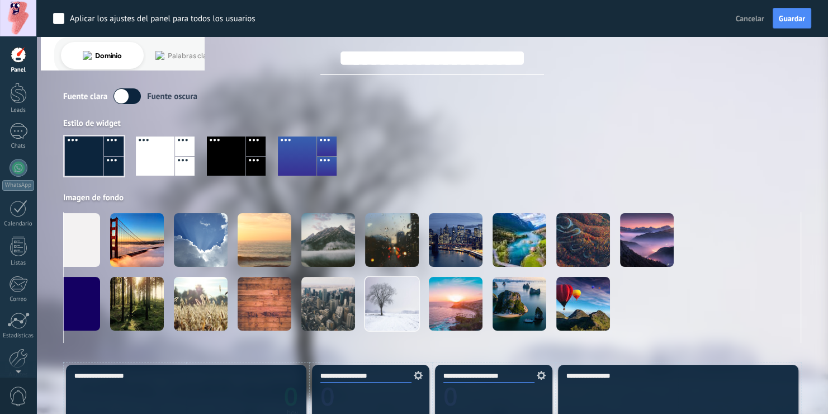
scroll to position [0, 0]
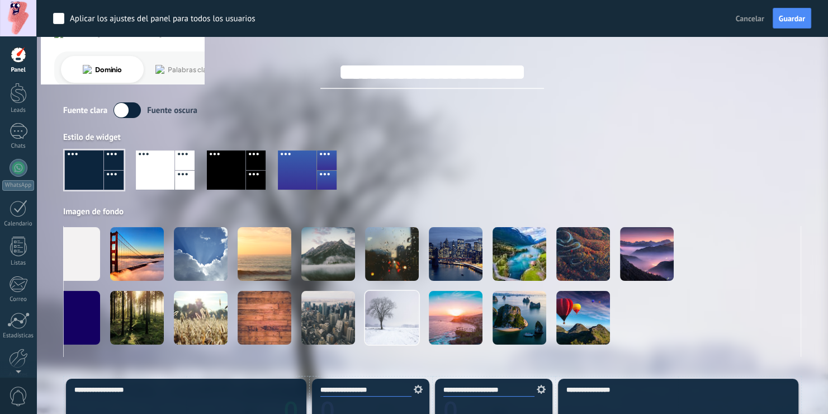
click at [240, 168] on div at bounding box center [226, 169] width 39 height 39
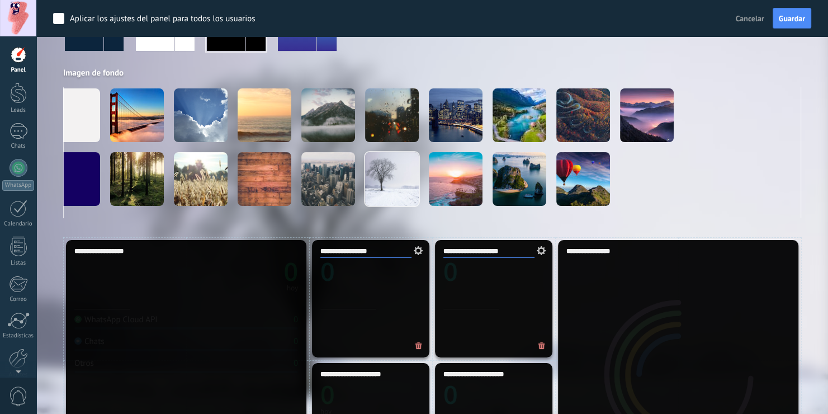
scroll to position [56, 0]
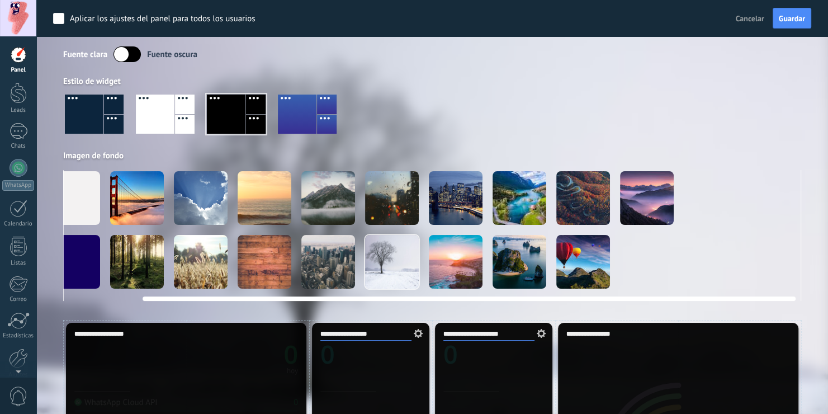
click at [708, 258] on video at bounding box center [711, 262] width 54 height 54
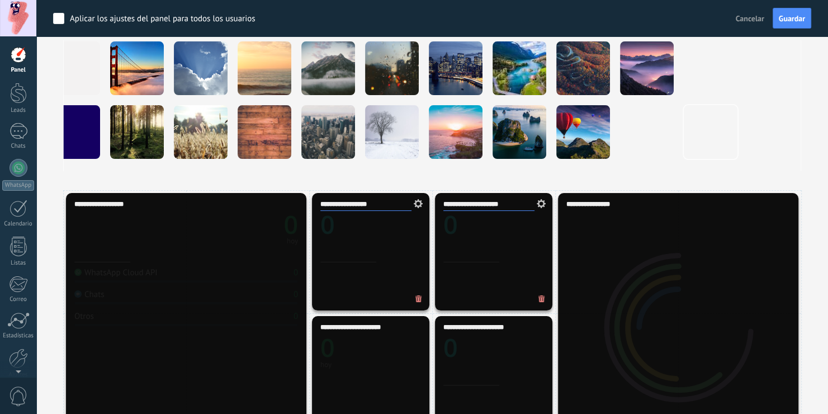
scroll to position [0, 0]
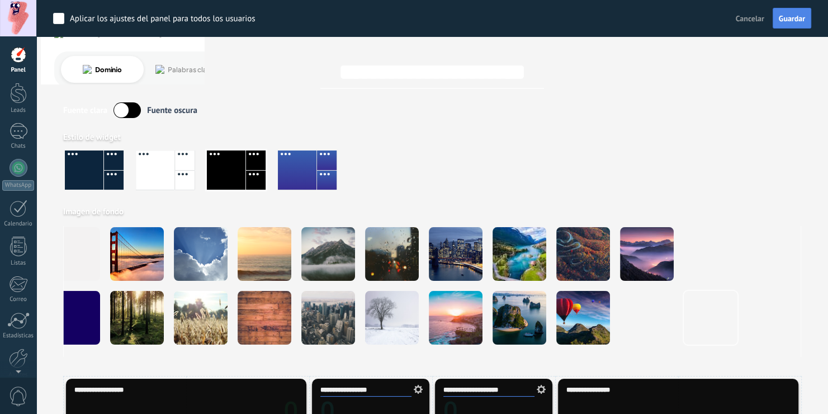
click at [783, 18] on span "Guardar" at bounding box center [792, 19] width 26 height 8
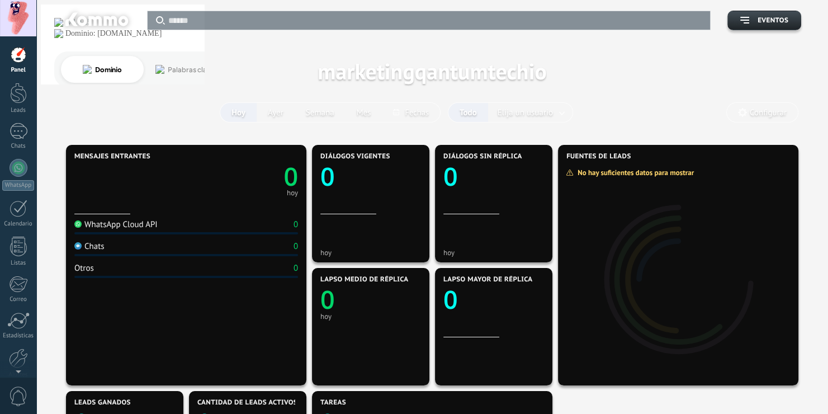
click at [646, 92] on div "Aplicar Eventos marketingqantumtechio Hoy Ayer Semana Mes Todo Elija un usuario…" at bounding box center [432, 71] width 758 height 142
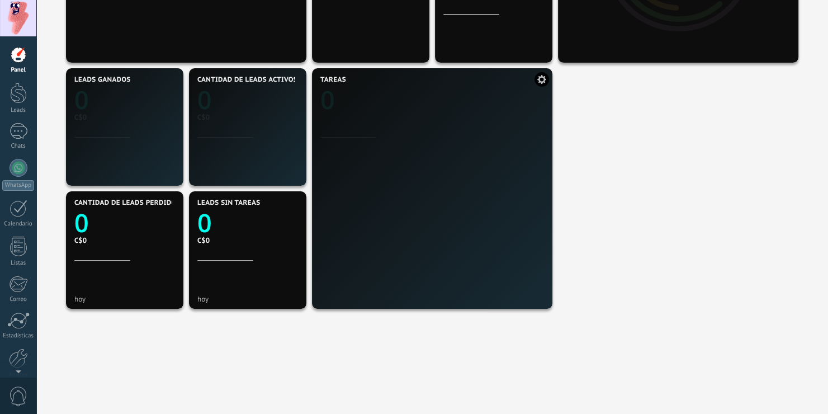
scroll to position [321, 0]
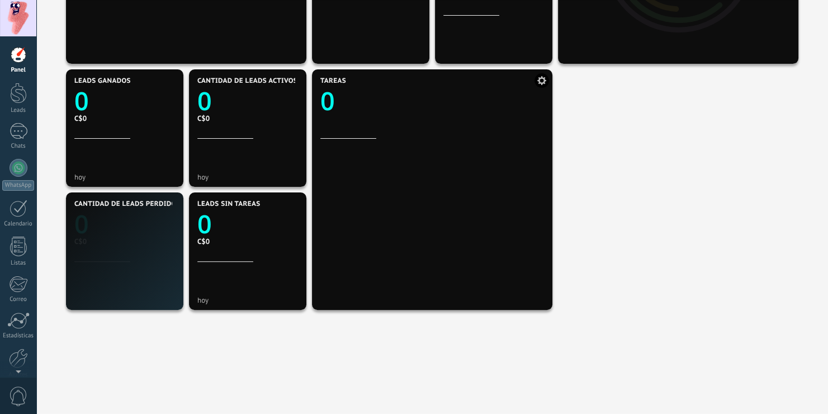
click at [542, 81] on icon at bounding box center [541, 80] width 9 height 9
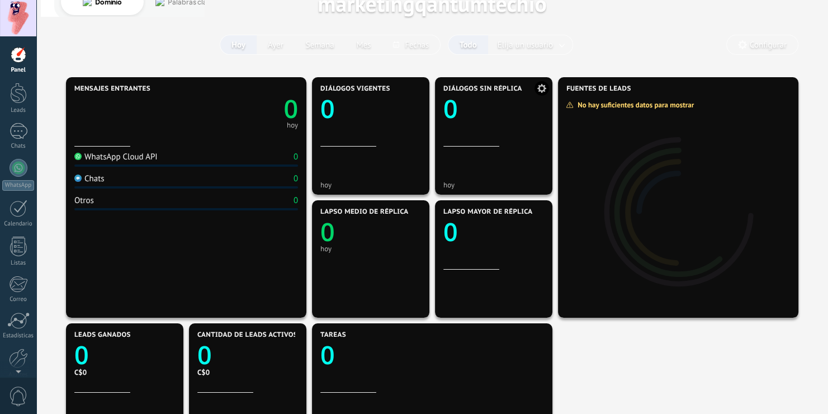
scroll to position [0, 0]
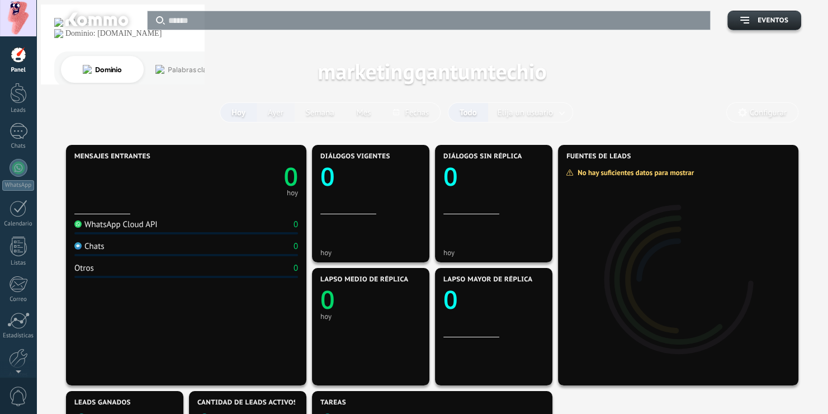
drag, startPoint x: 275, startPoint y: 111, endPoint x: 259, endPoint y: 110, distance: 15.7
click at [275, 111] on button "Ayer" at bounding box center [276, 112] width 38 height 19
click at [241, 110] on button "Hoy" at bounding box center [238, 112] width 36 height 19
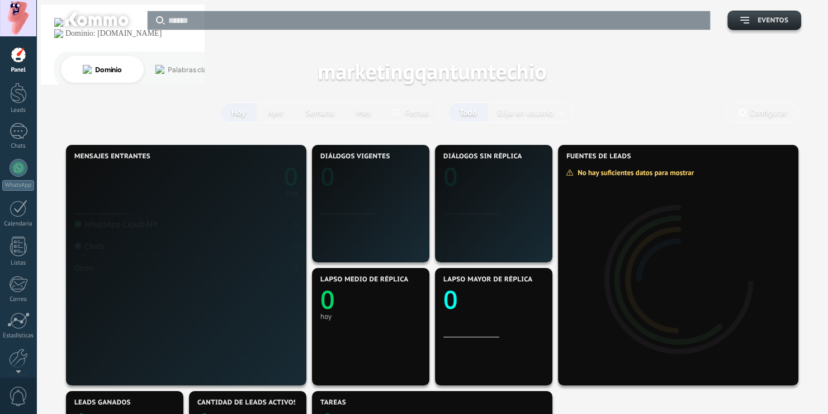
click at [765, 18] on span "Eventos" at bounding box center [773, 21] width 31 height 8
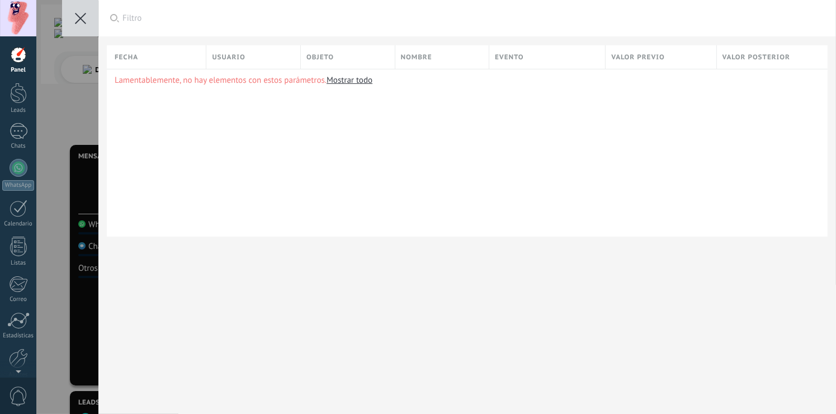
click at [92, 16] on button at bounding box center [80, 18] width 36 height 36
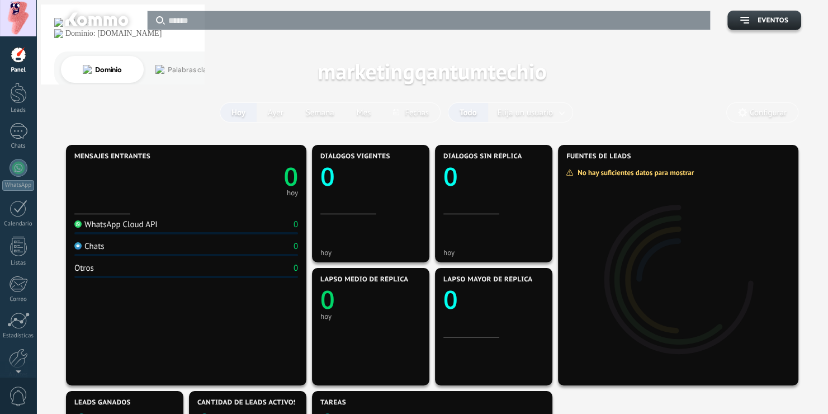
click at [773, 103] on span "Configurar" at bounding box center [762, 112] width 71 height 19
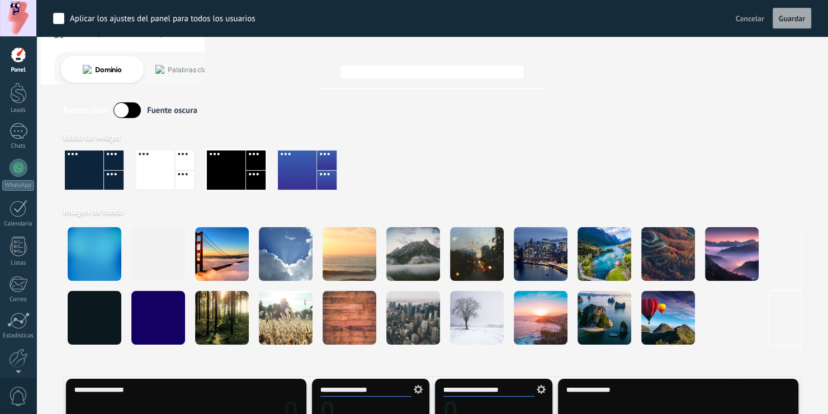
click at [742, 74] on div "**********" at bounding box center [432, 62] width 738 height 53
click at [23, 348] on div at bounding box center [18, 358] width 19 height 20
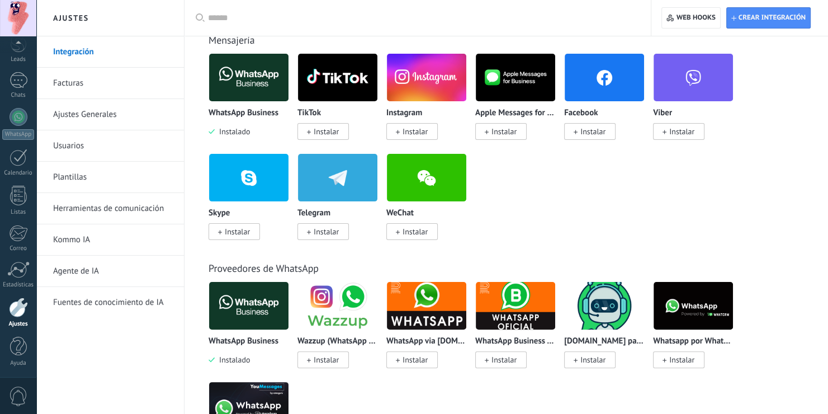
scroll to position [56, 0]
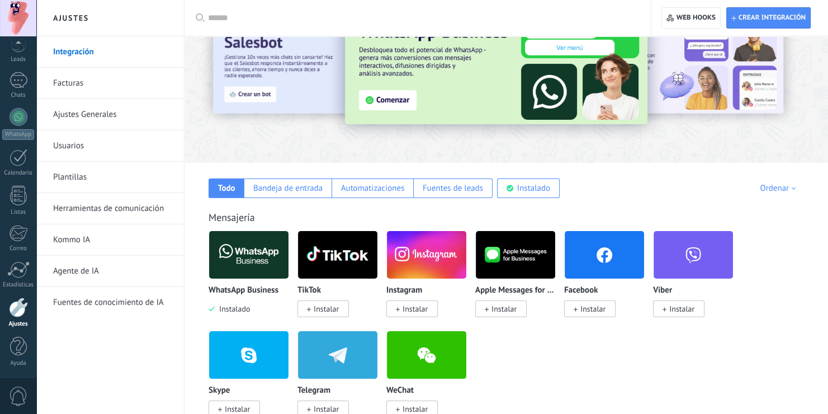
click at [220, 12] on input "text" at bounding box center [421, 18] width 427 height 12
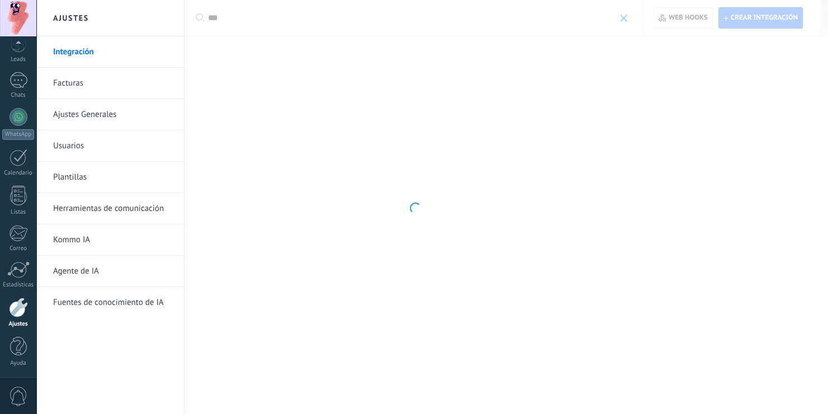
scroll to position [0, 0]
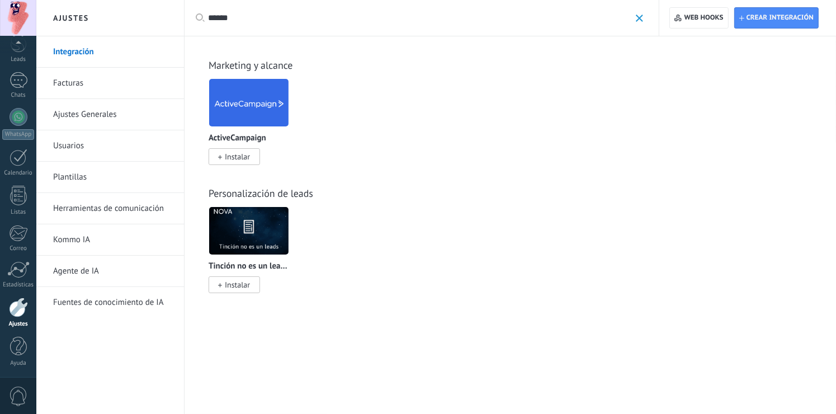
type input "******"
click at [117, 187] on link "Plantillas" at bounding box center [113, 177] width 120 height 31
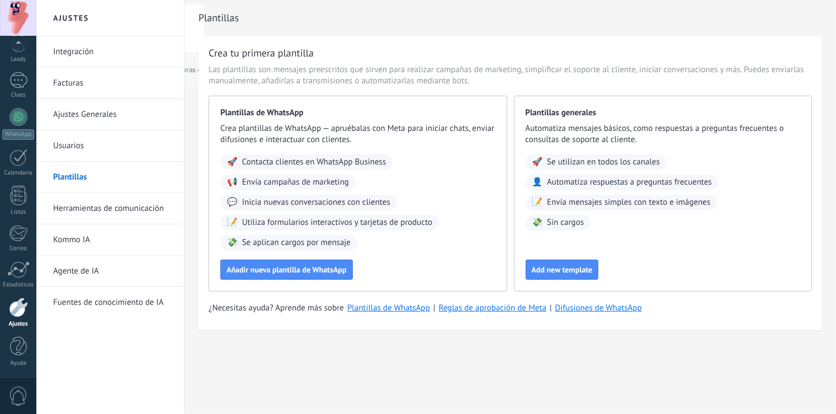
click at [96, 120] on link "Ajustes Generales" at bounding box center [113, 114] width 120 height 31
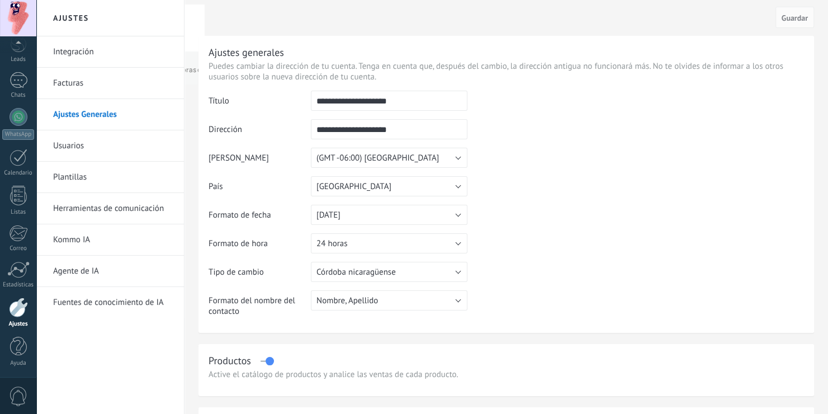
click at [417, 135] on input "**********" at bounding box center [389, 129] width 157 height 20
click at [637, 266] on table "**********" at bounding box center [506, 208] width 595 height 234
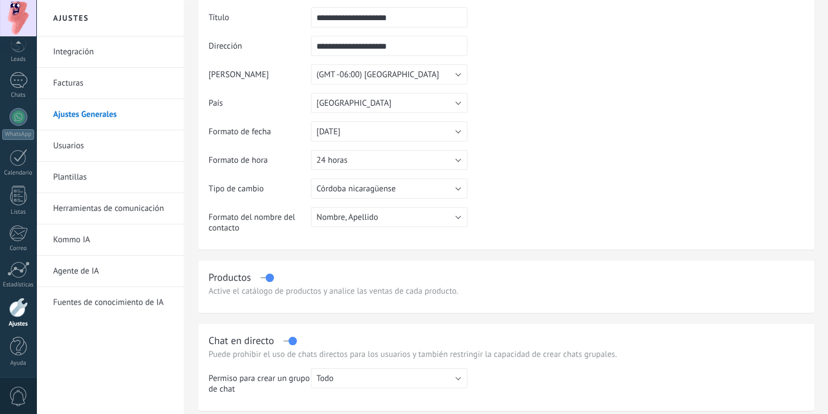
scroll to position [168, 0]
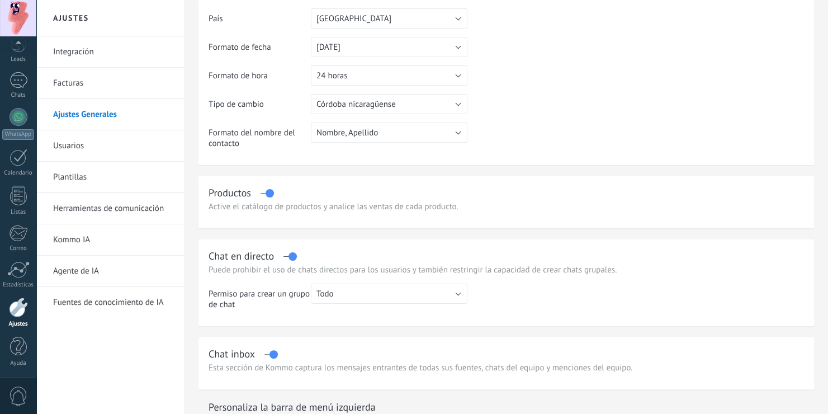
click at [18, 313] on div at bounding box center [18, 307] width 19 height 20
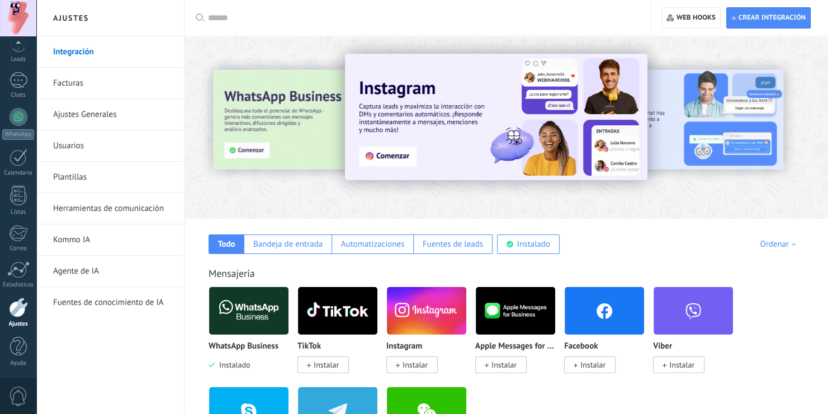
click at [113, 120] on link "Ajustes Generales" at bounding box center [113, 114] width 120 height 31
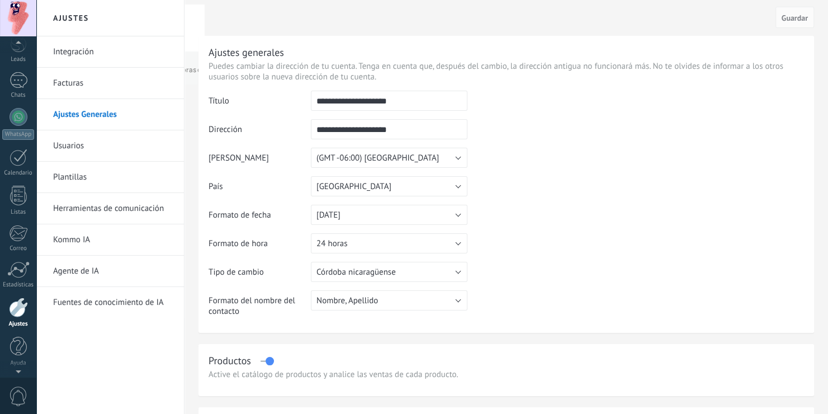
scroll to position [42, 0]
click at [13, 13] on div at bounding box center [18, 18] width 36 height 36
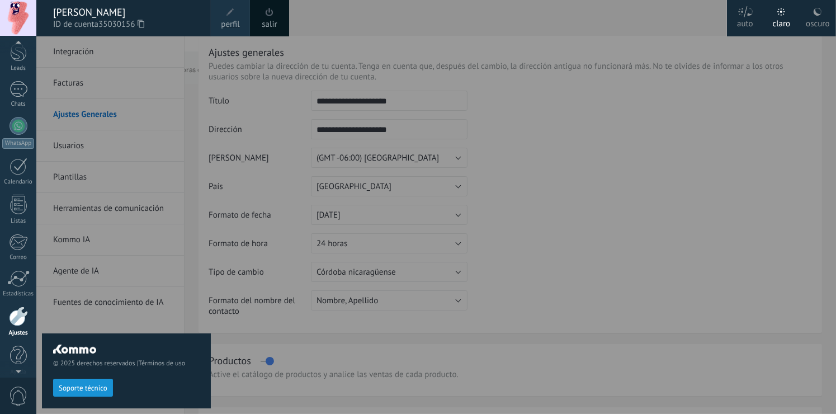
click at [276, 16] on div "salir" at bounding box center [269, 18] width 39 height 36
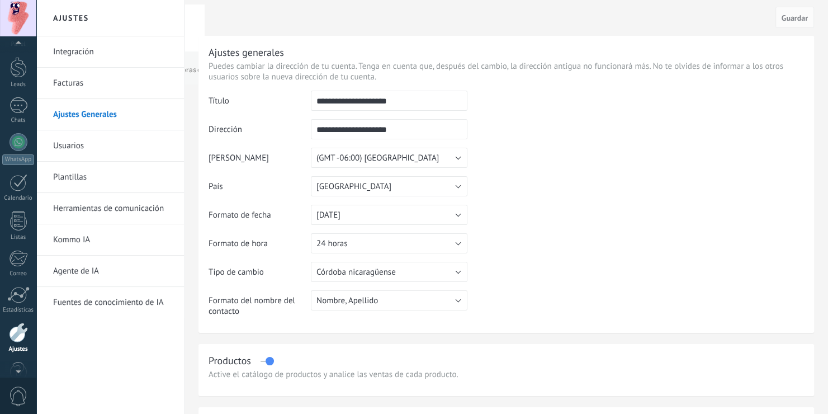
scroll to position [0, 0]
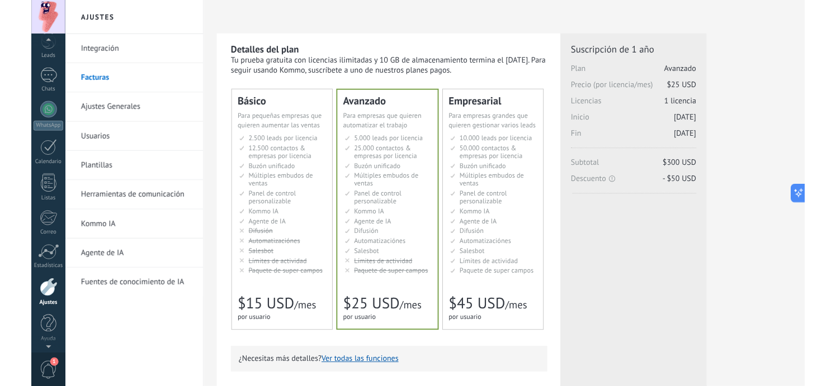
scroll to position [51, 0]
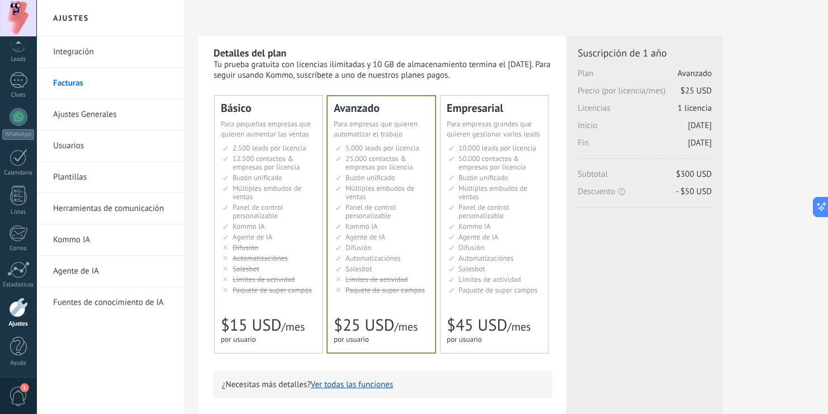
click at [11, 25] on div at bounding box center [18, 18] width 36 height 36
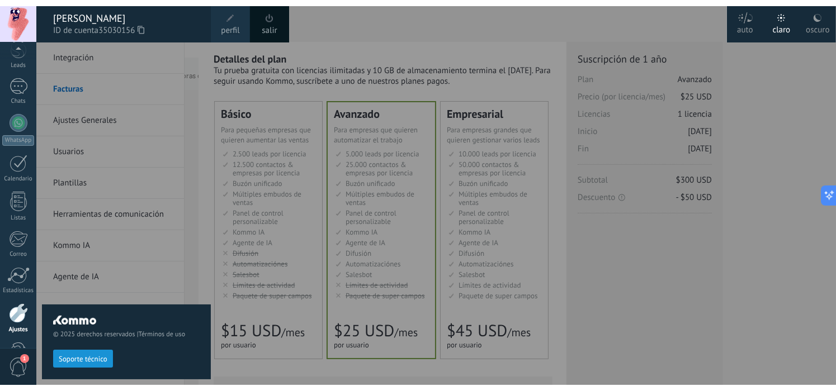
scroll to position [85, 0]
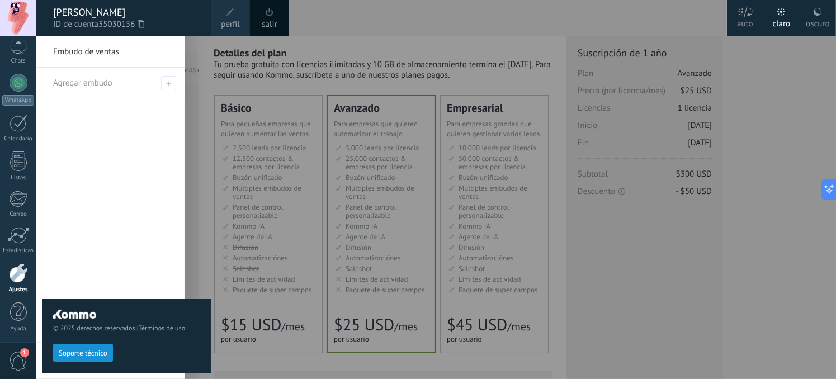
click at [826, 15] on div "oscuro" at bounding box center [817, 21] width 23 height 29
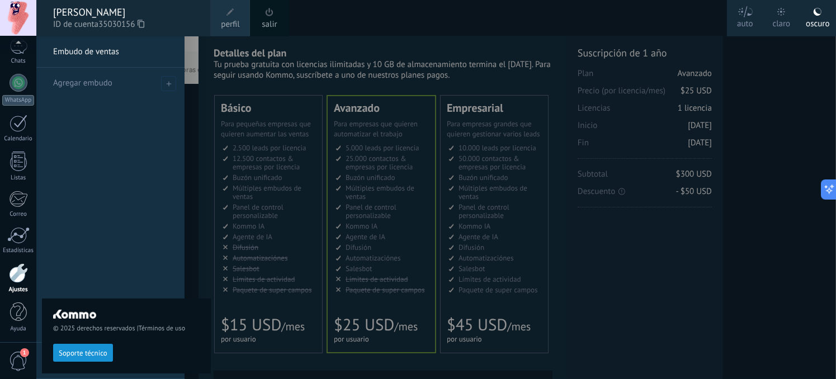
click at [796, 262] on div at bounding box center [454, 189] width 836 height 379
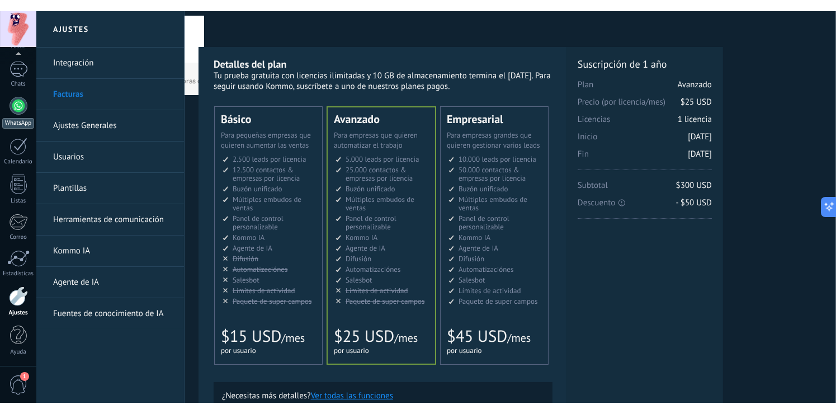
scroll to position [51, 0]
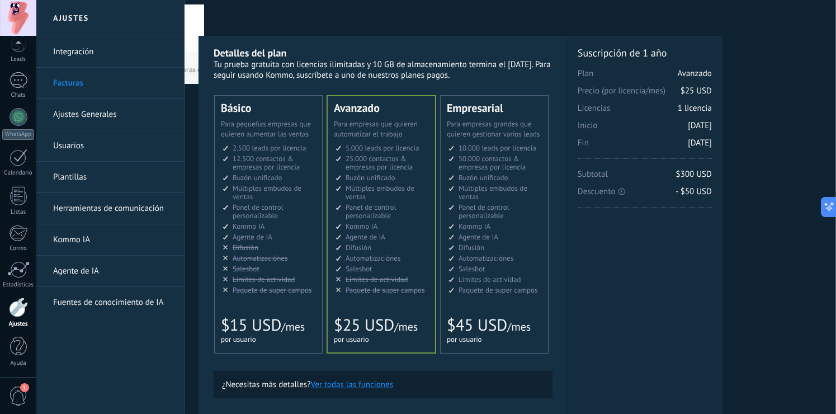
click at [765, 287] on div "Detalles del plan Tu prueba gratuita con licencias ilimitadas y 10 GB de almace…" at bounding box center [509, 358] width 623 height 644
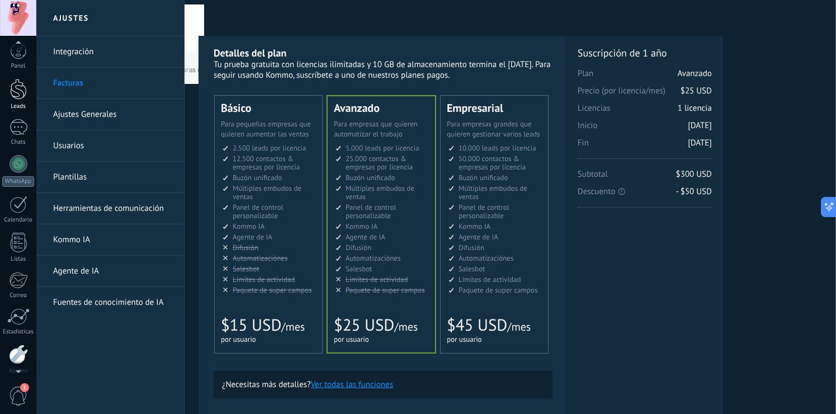
scroll to position [0, 0]
click at [18, 69] on div "Panel" at bounding box center [18, 70] width 32 height 7
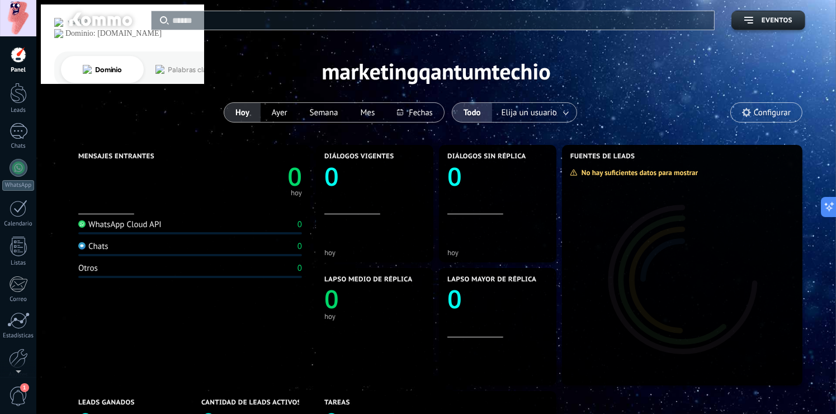
drag, startPoint x: 670, startPoint y: 113, endPoint x: 599, endPoint y: 111, distance: 71.6
click at [670, 112] on div "Aplicar Eventos marketingqantumtechio Hoy Ayer Semana Mes Todo Elija un usuario…" at bounding box center [436, 71] width 766 height 142
